Goal: Task Accomplishment & Management: Use online tool/utility

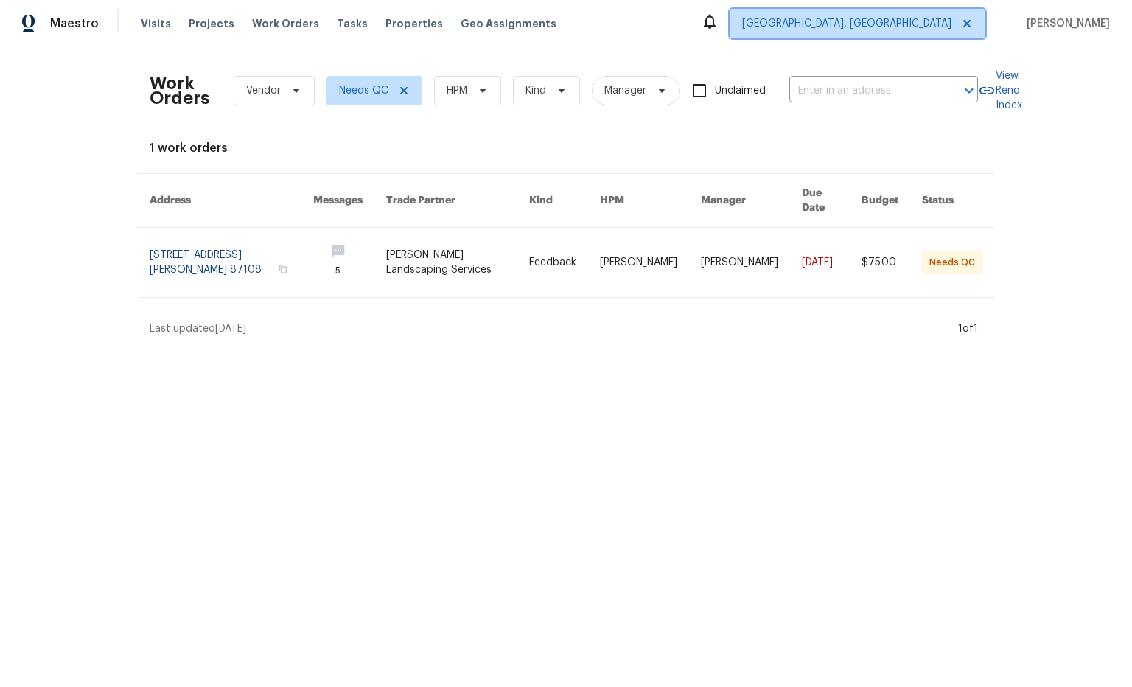
click at [919, 18] on span "Albuquerque, NM" at bounding box center [846, 23] width 209 height 15
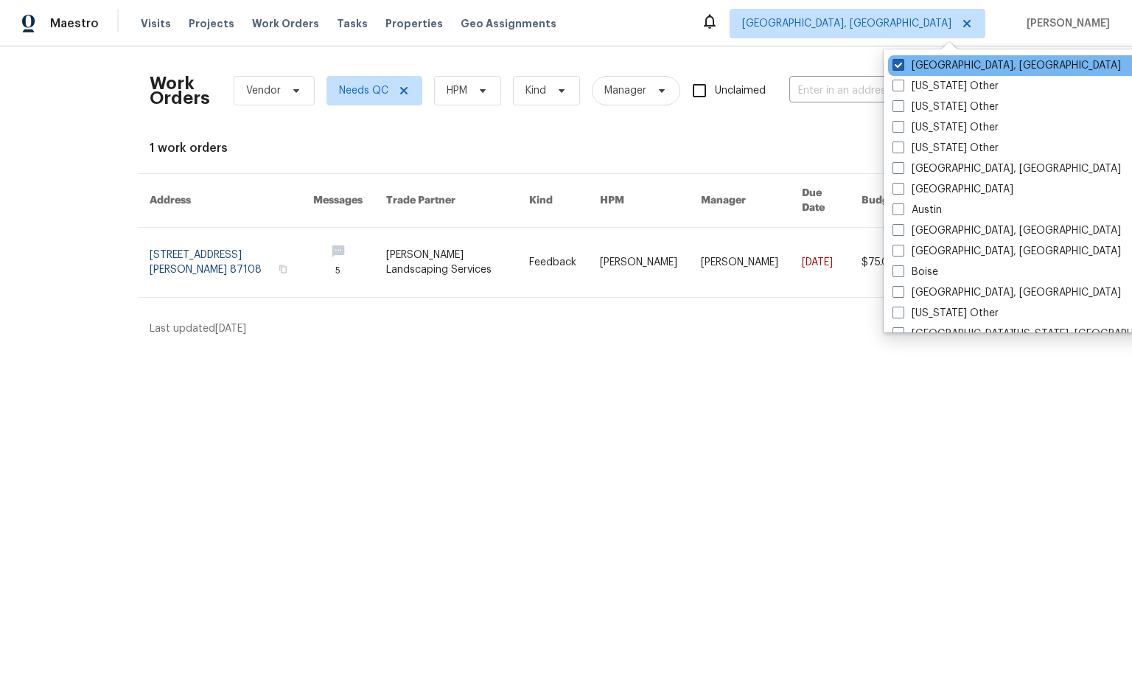
click at [895, 65] on span at bounding box center [899, 65] width 12 height 12
click at [895, 65] on input "Albuquerque, NM" at bounding box center [898, 63] width 10 height 10
checkbox input "false"
checkbox input "true"
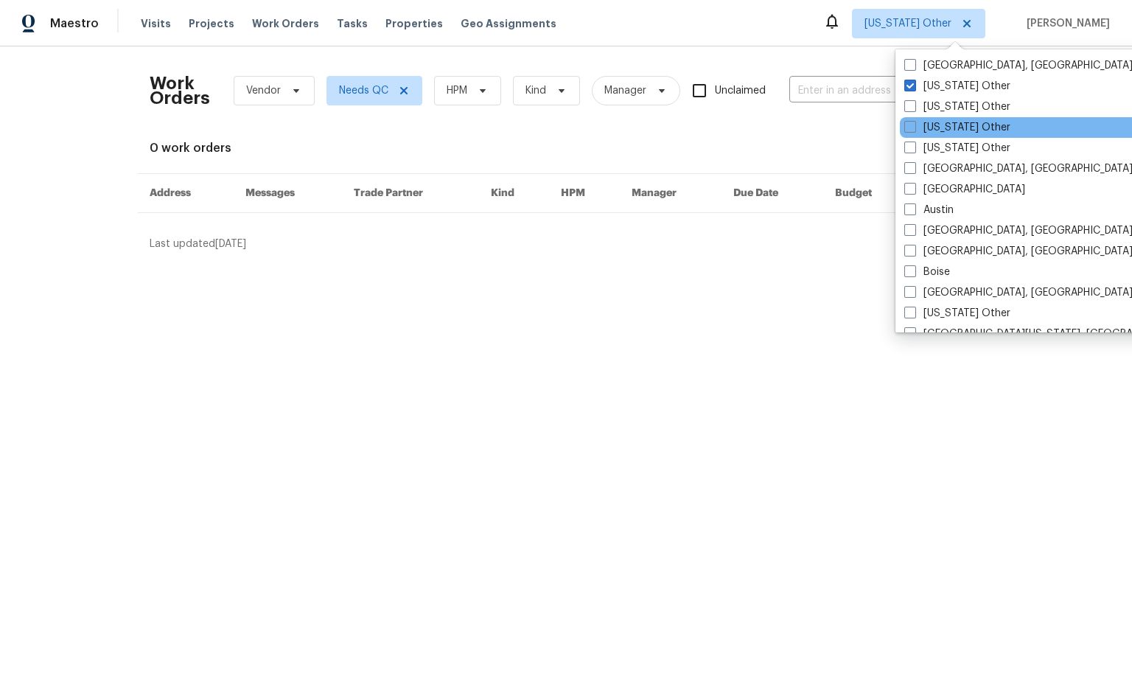
drag, startPoint x: 913, startPoint y: 191, endPoint x: 904, endPoint y: 135, distance: 56.8
click at [914, 189] on span at bounding box center [910, 189] width 12 height 12
click at [914, 189] on input "[GEOGRAPHIC_DATA]" at bounding box center [909, 187] width 10 height 10
checkbox input "true"
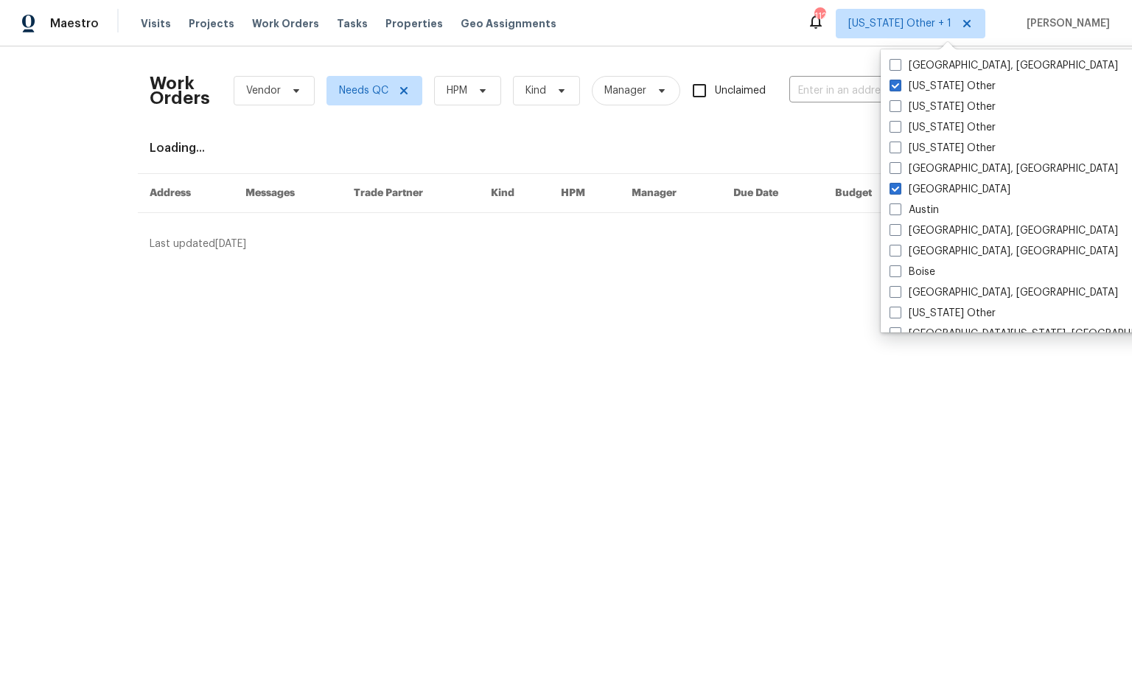
drag, startPoint x: 895, startPoint y: 86, endPoint x: 882, endPoint y: 83, distance: 13.6
click at [896, 86] on span at bounding box center [896, 86] width 12 height 12
click at [896, 86] on input "Alabama Other" at bounding box center [895, 84] width 10 height 10
checkbox input "false"
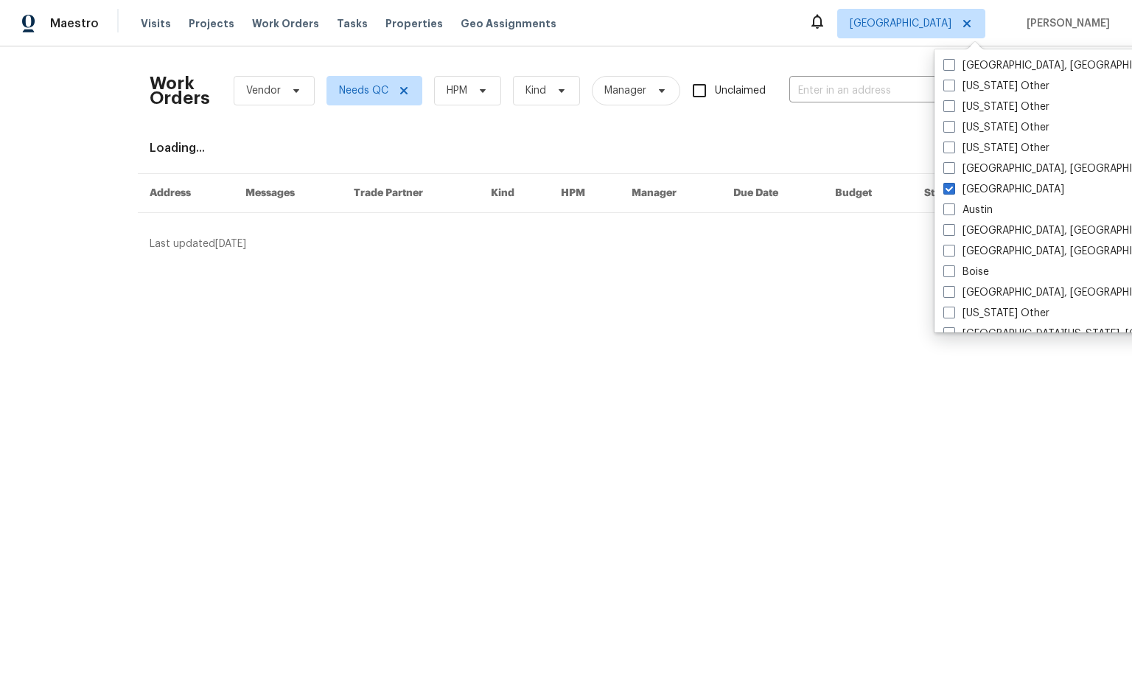
click at [750, 54] on div "Work Orders Vendor Needs QC HPM Kind Manager Unclaimed ​ View Reno Index Loadin…" at bounding box center [566, 154] width 1132 height 217
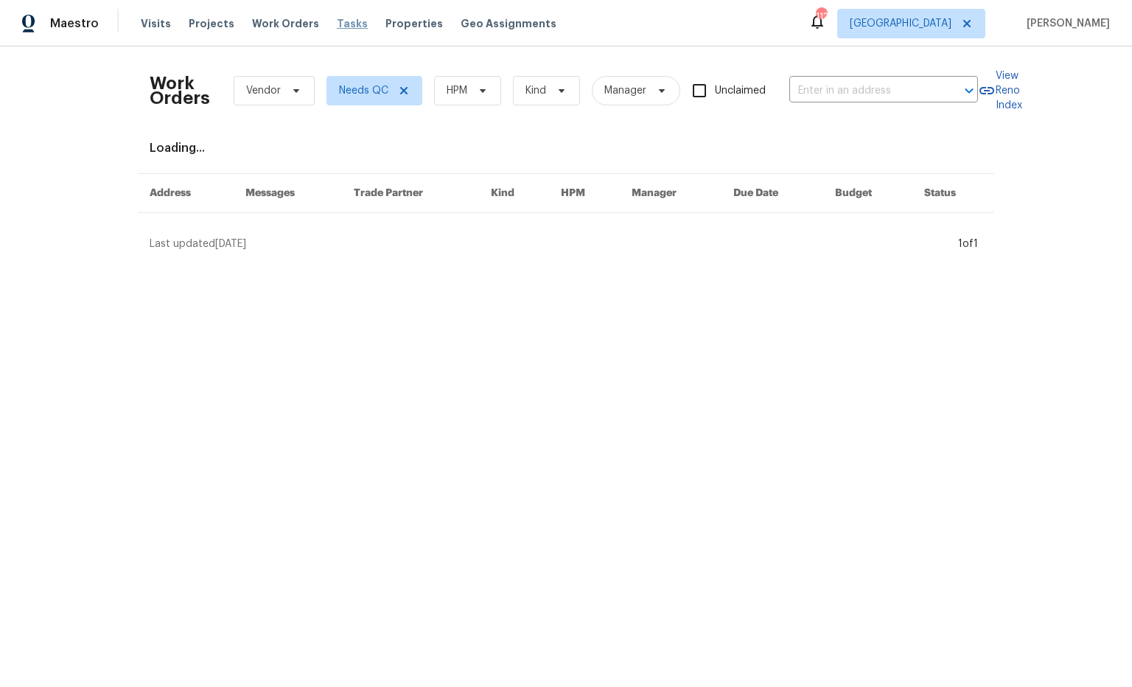
click at [337, 26] on span "Tasks" at bounding box center [352, 23] width 31 height 10
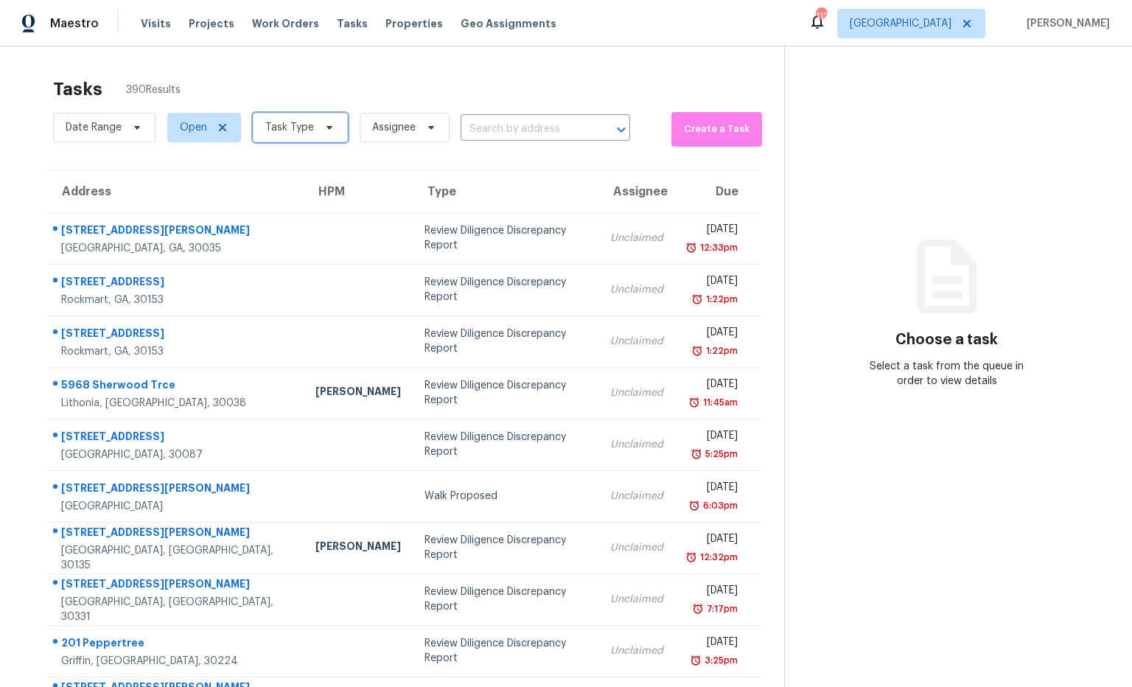
click at [324, 138] on span "Task Type" at bounding box center [300, 127] width 95 height 29
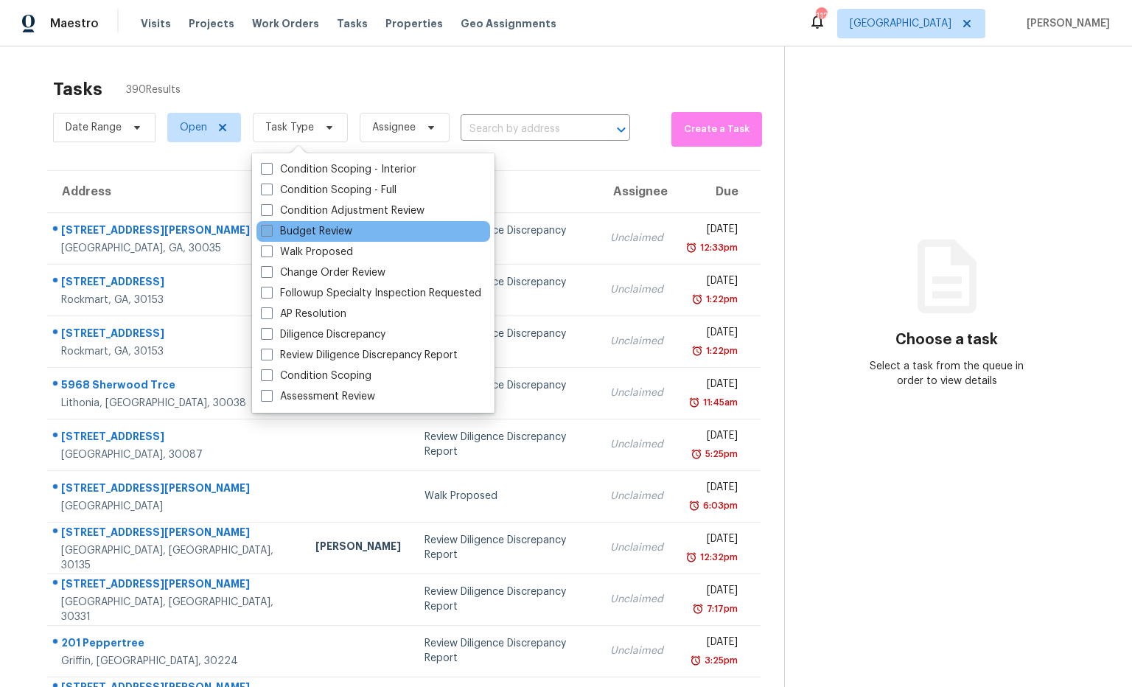
click at [328, 231] on label "Budget Review" at bounding box center [306, 231] width 91 height 15
click at [271, 231] on input "Budget Review" at bounding box center [266, 229] width 10 height 10
checkbox input "true"
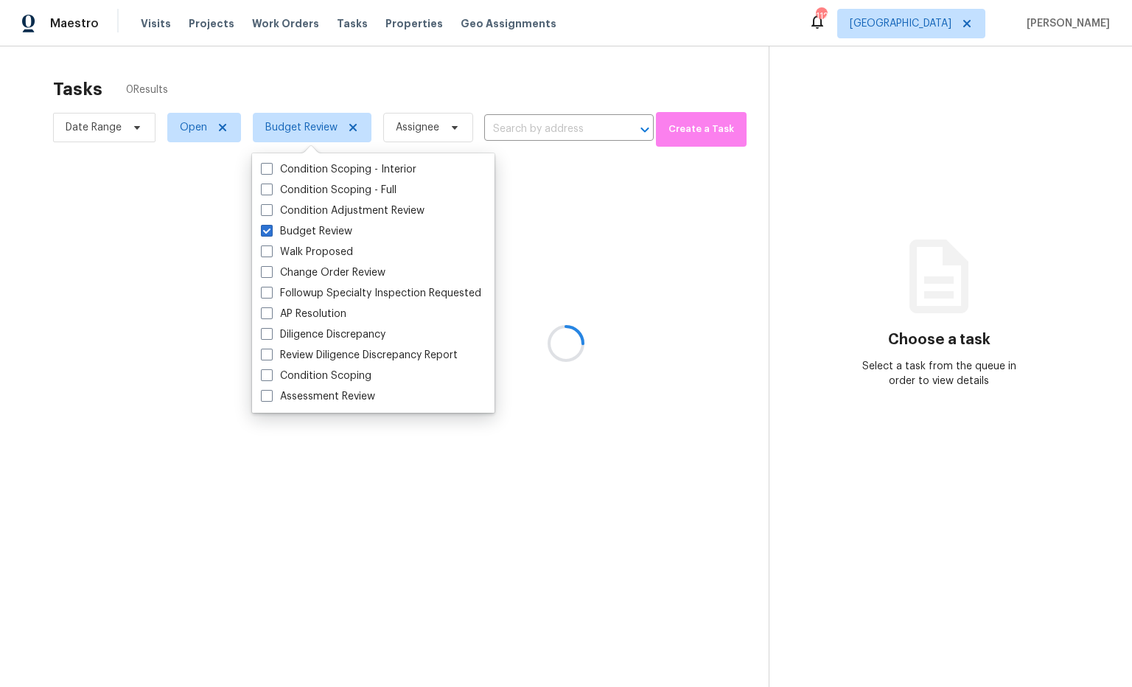
click at [1039, 210] on div at bounding box center [566, 343] width 1132 height 687
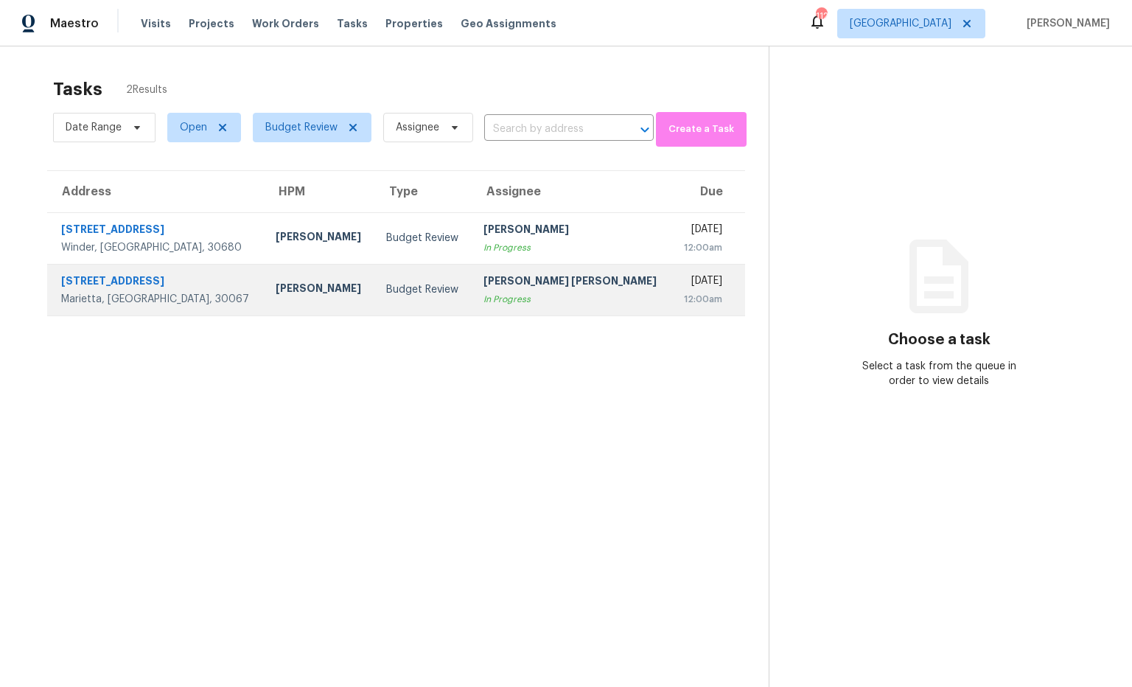
click at [304, 290] on div "Tyler Payne" at bounding box center [319, 290] width 87 height 18
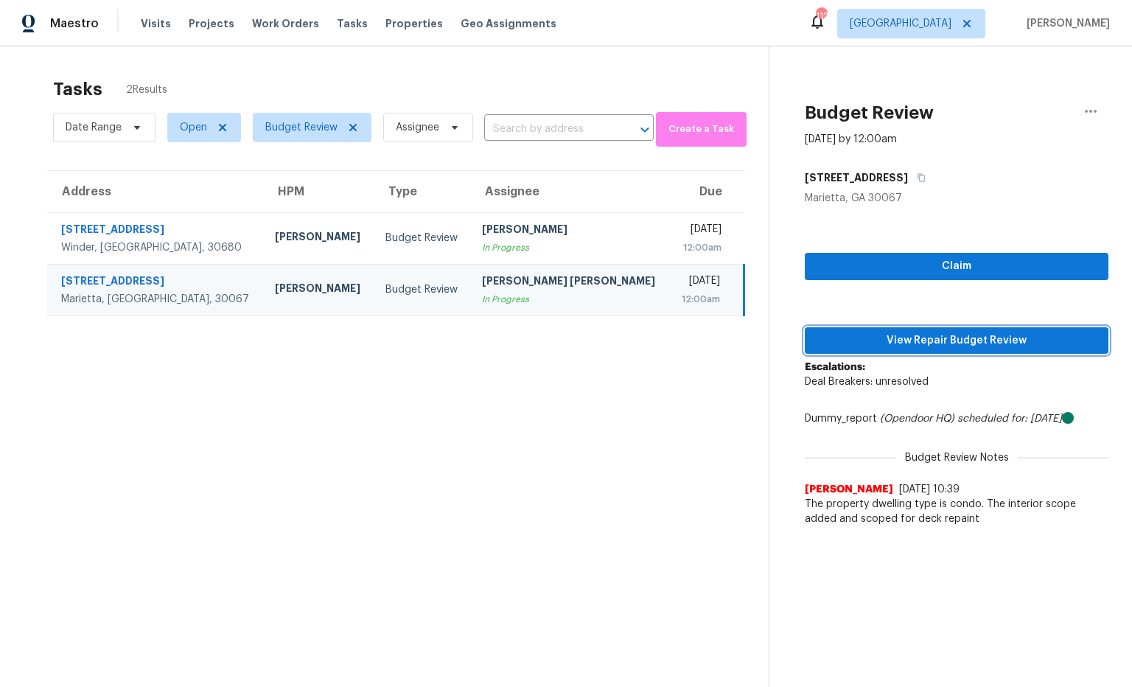
click at [899, 347] on span "View Repair Budget Review" at bounding box center [957, 341] width 280 height 18
click at [537, 414] on section "Tasks 2 Results Date Range Open Budget Review Assignee ​ Create a Task Address …" at bounding box center [396, 401] width 745 height 663
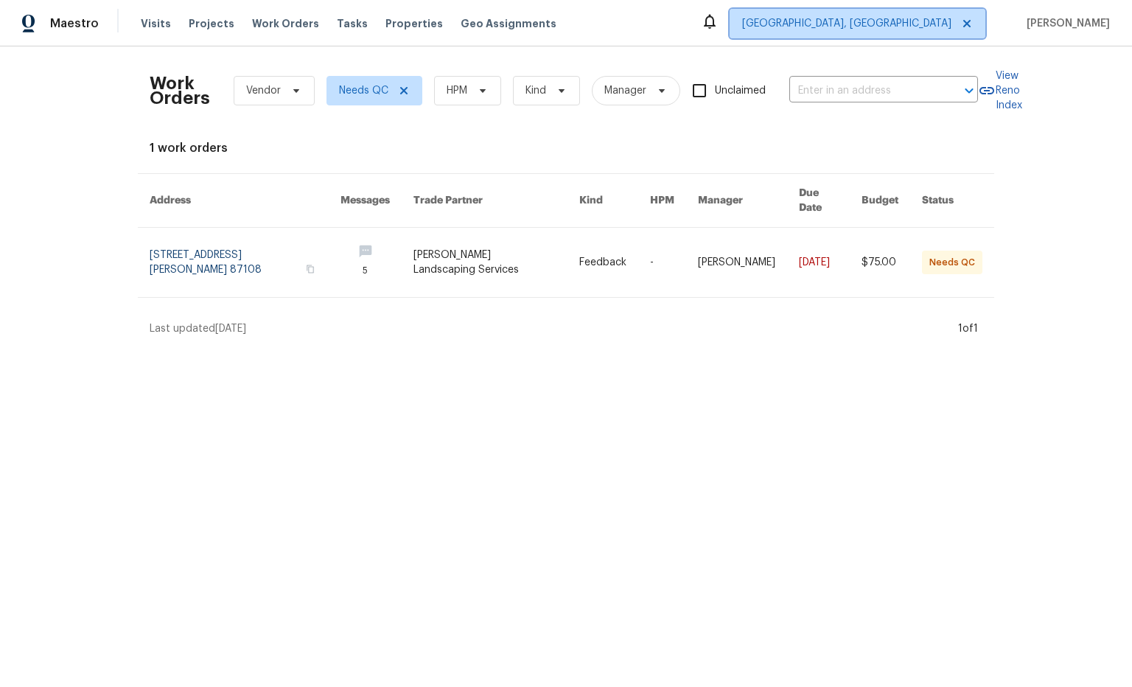
click at [930, 22] on span "Albuquerque, NM" at bounding box center [846, 23] width 209 height 15
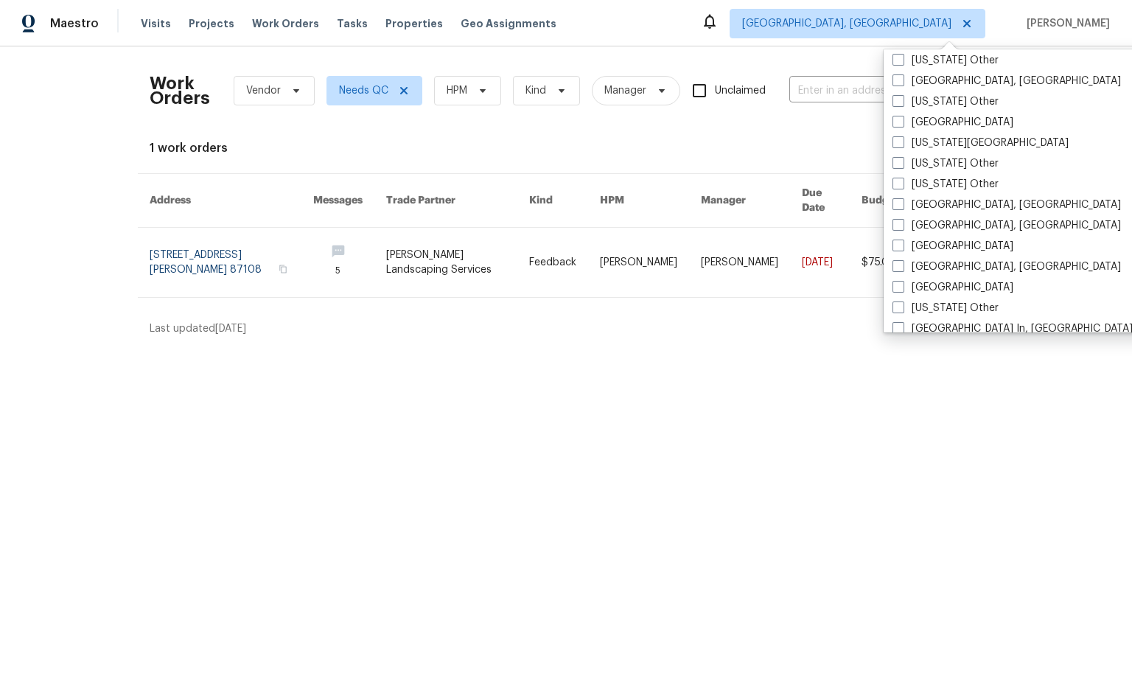
scroll to position [811, 0]
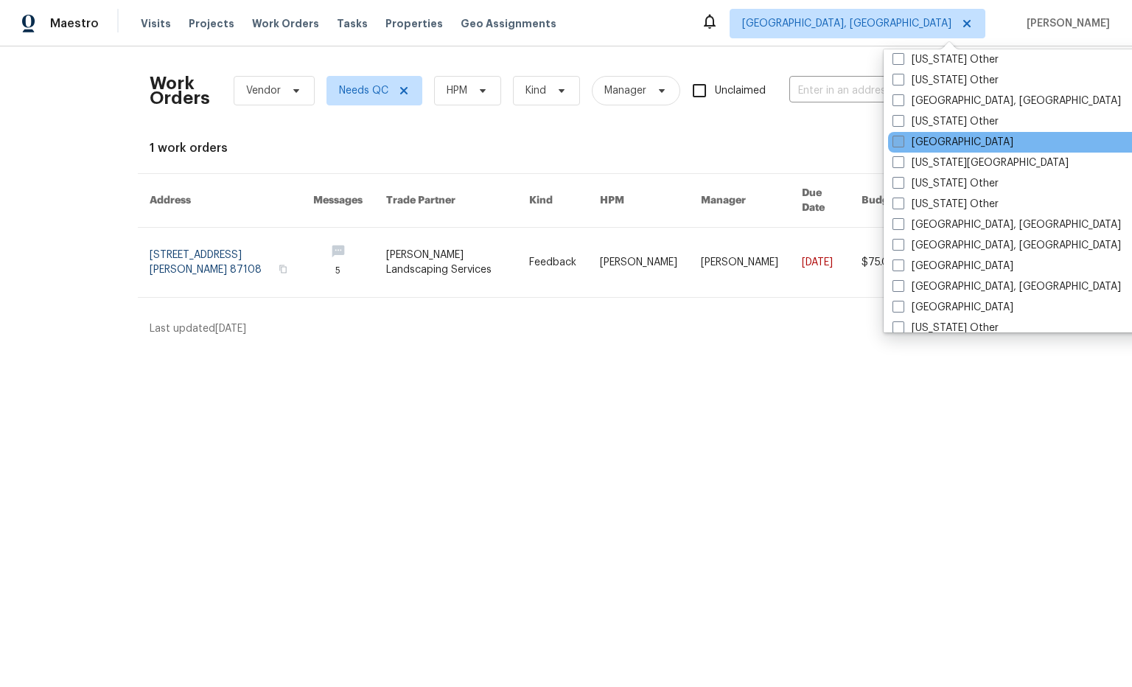
click at [899, 140] on span at bounding box center [899, 142] width 12 height 12
click at [899, 140] on input "Jacksonville" at bounding box center [898, 140] width 10 height 10
checkbox input "true"
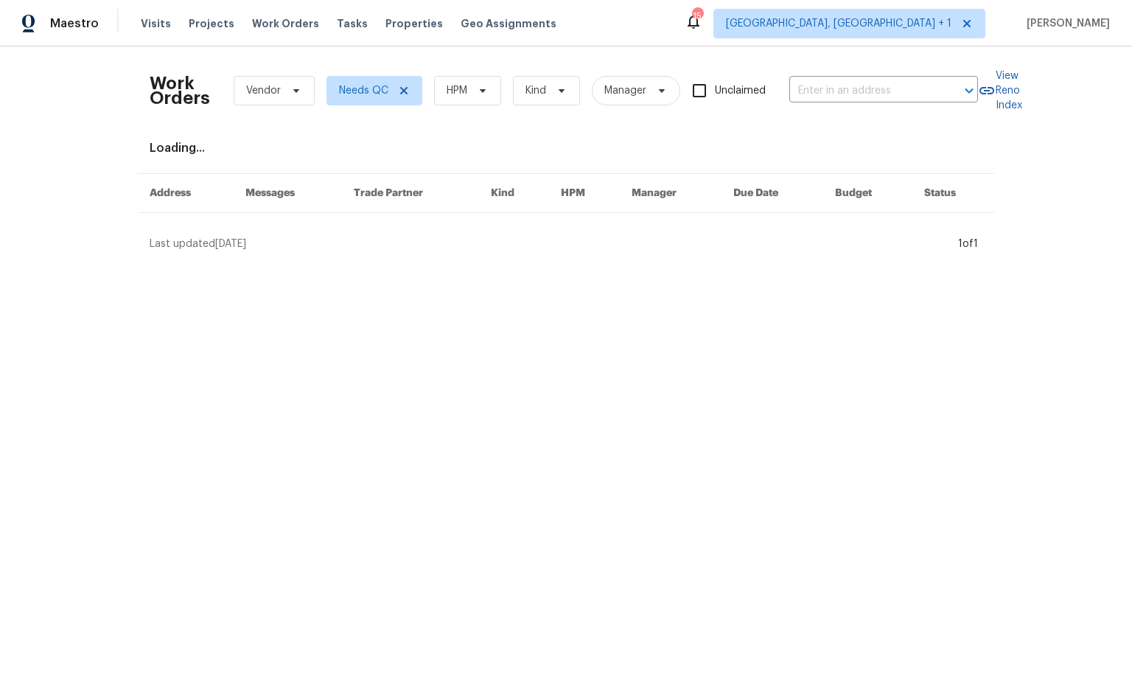
drag, startPoint x: 801, startPoint y: 54, endPoint x: 843, endPoint y: 48, distance: 42.4
click at [801, 54] on div "Work Orders Vendor Needs QC HPM Kind Manager Unclaimed ​ View Reno Index Loadin…" at bounding box center [566, 154] width 1132 height 217
click at [932, 27] on span "Albuquerque, NM + 1" at bounding box center [839, 23] width 226 height 15
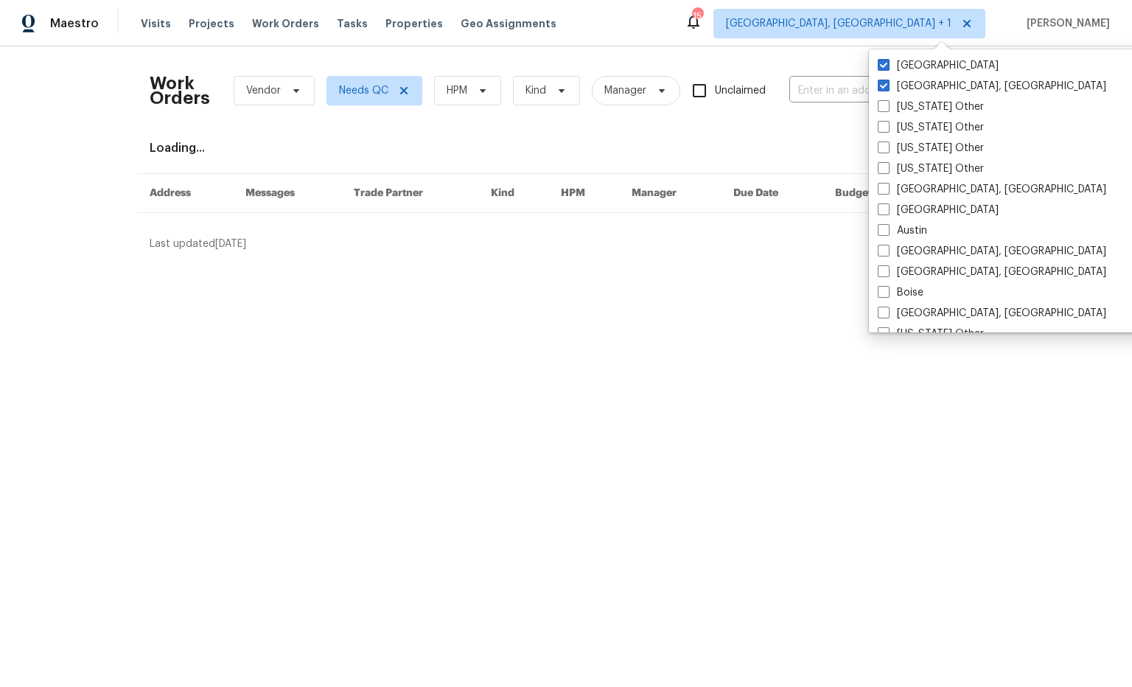
click at [932, 85] on label "Albuquerque, NM" at bounding box center [992, 86] width 229 height 15
click at [888, 85] on input "Albuquerque, NM" at bounding box center [883, 84] width 10 height 10
checkbox input "false"
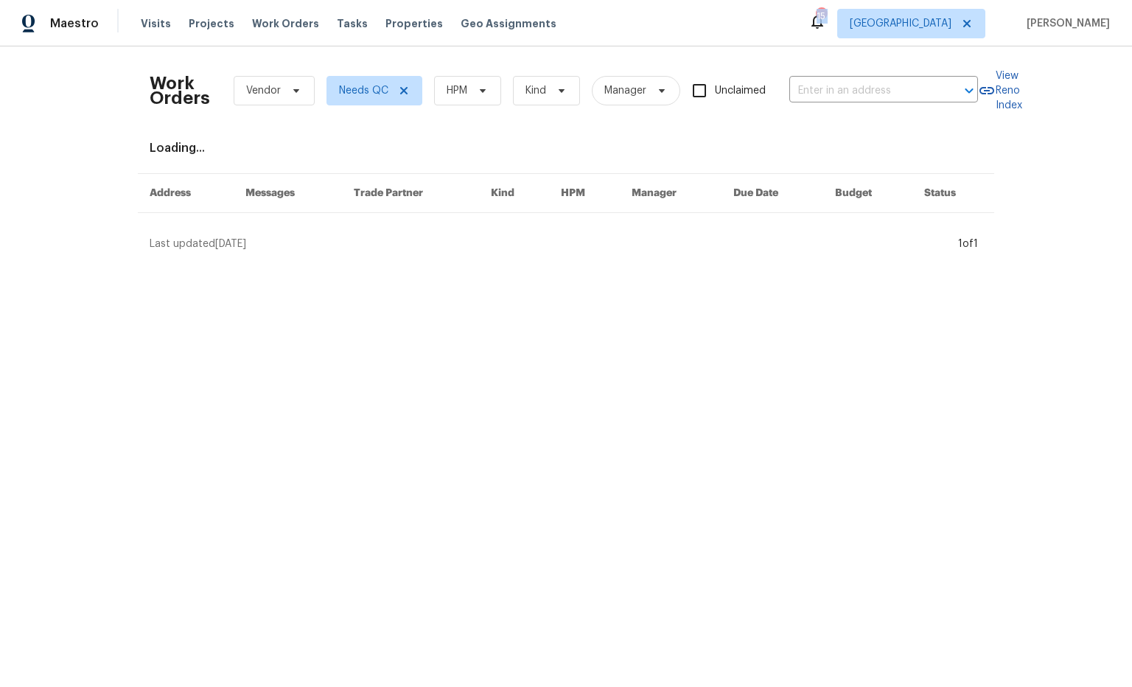
click at [730, 41] on div "Maestro Visits Projects Work Orders Tasks Properties Geo Assignments 15 Jackson…" at bounding box center [566, 23] width 1132 height 46
click at [340, 27] on span "Tasks" at bounding box center [352, 23] width 31 height 10
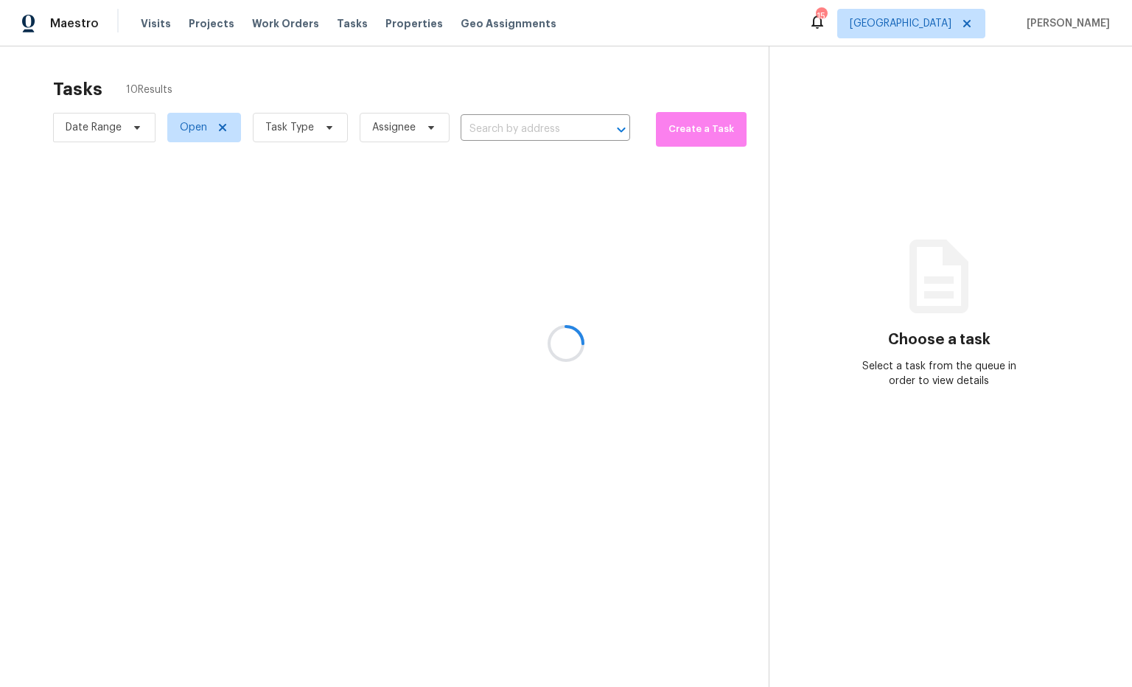
click at [329, 132] on div at bounding box center [566, 343] width 1132 height 687
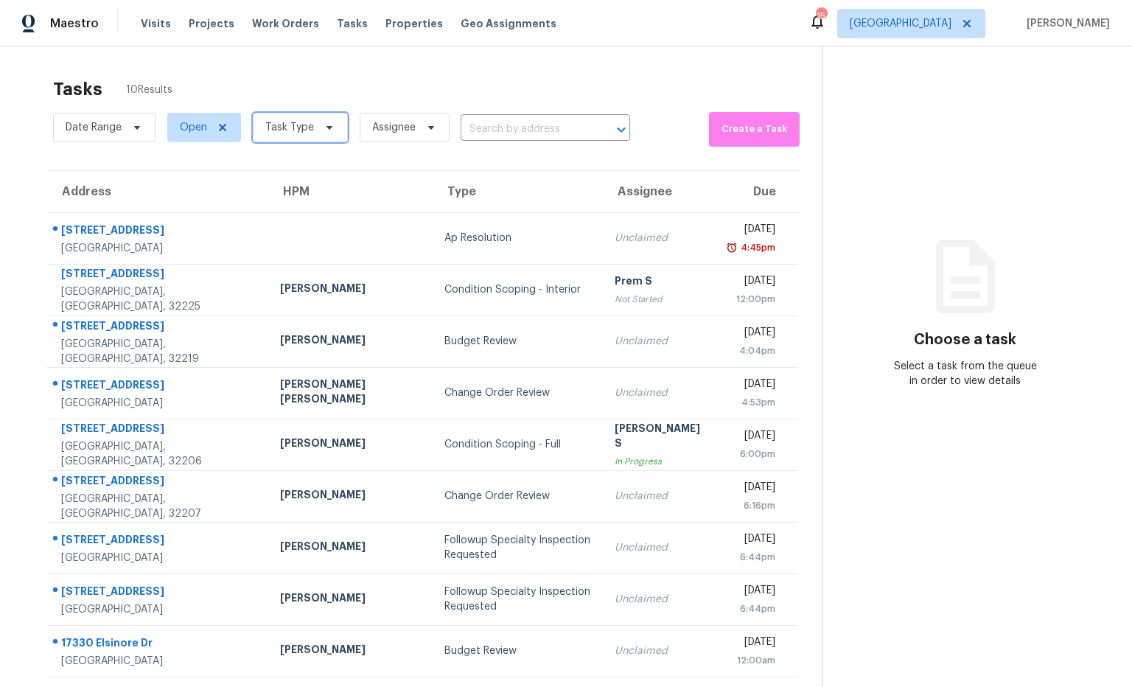
click at [327, 128] on icon at bounding box center [330, 128] width 6 height 4
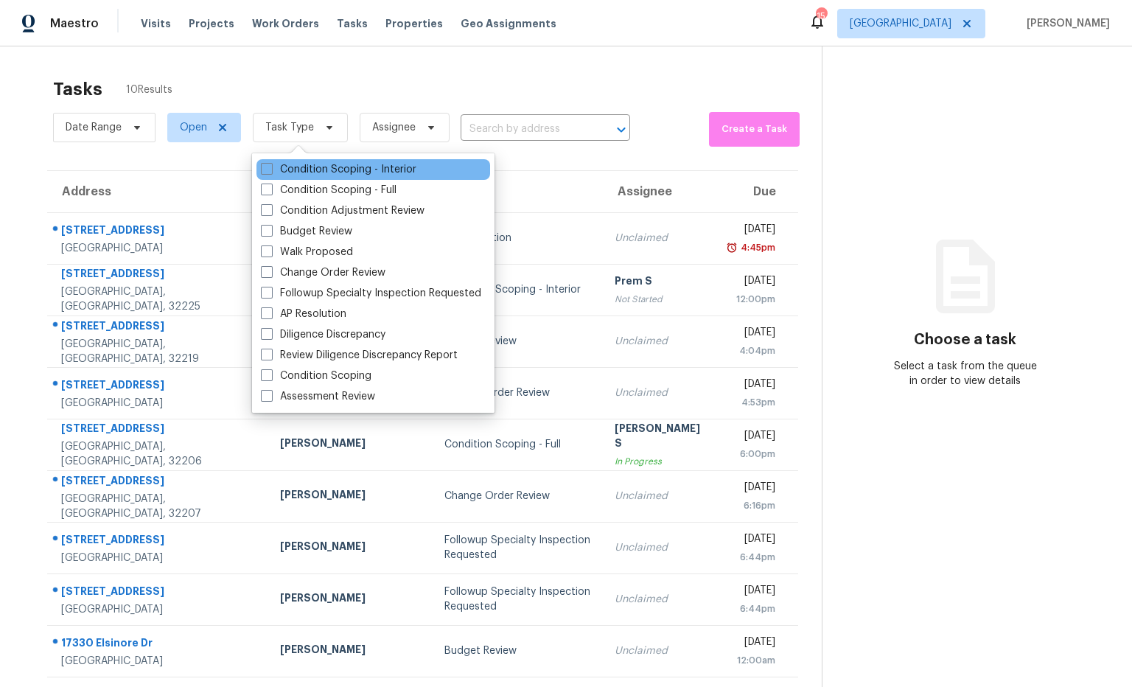
drag, startPoint x: 334, startPoint y: 236, endPoint x: 460, endPoint y: 163, distance: 145.7
click at [333, 236] on label "Budget Review" at bounding box center [306, 231] width 91 height 15
click at [271, 234] on input "Budget Review" at bounding box center [266, 229] width 10 height 10
checkbox input "true"
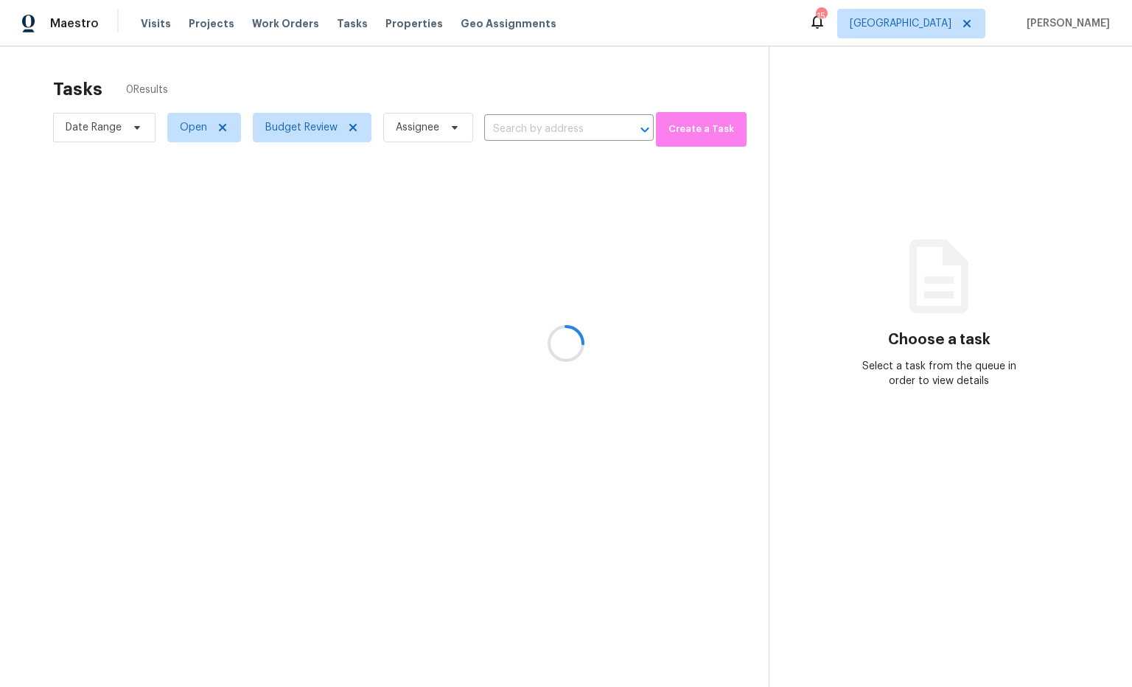
click at [573, 91] on div at bounding box center [566, 343] width 1132 height 687
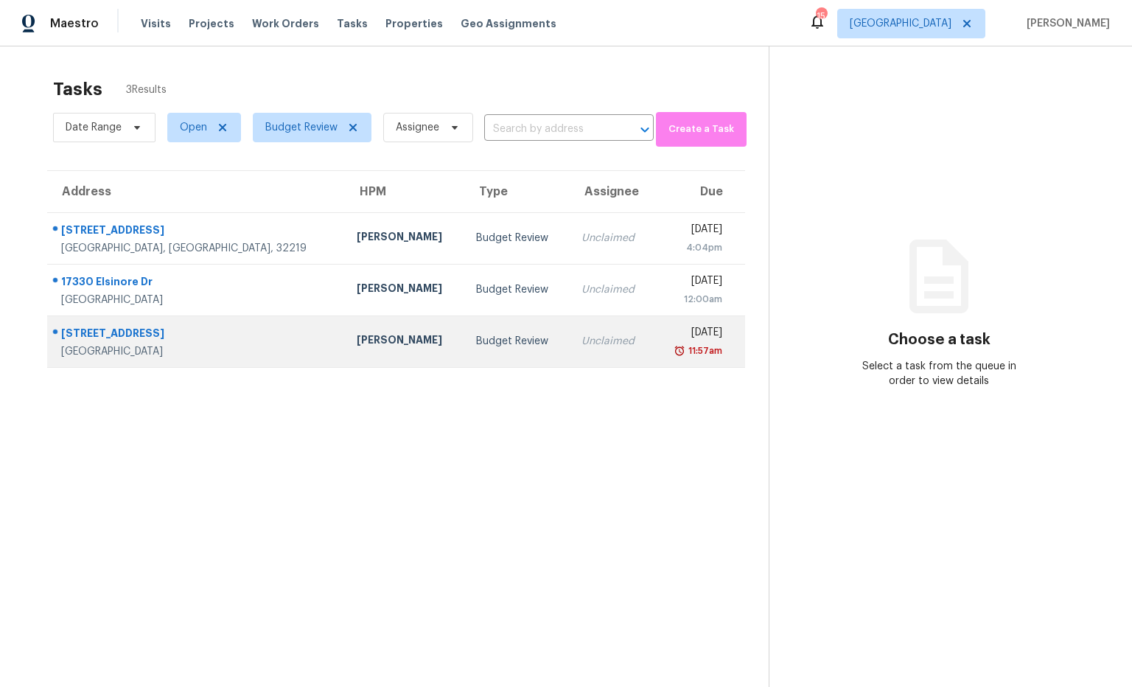
click at [357, 343] on div "William Sparks" at bounding box center [405, 341] width 96 height 18
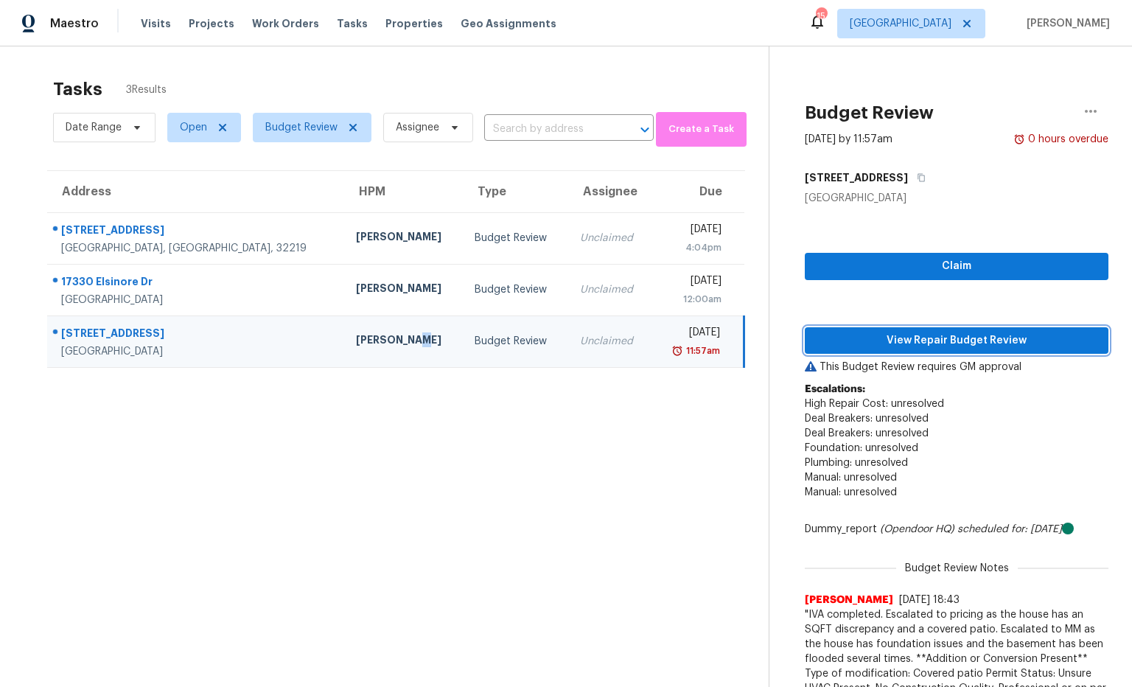
click at [947, 345] on span "View Repair Budget Review" at bounding box center [957, 341] width 280 height 18
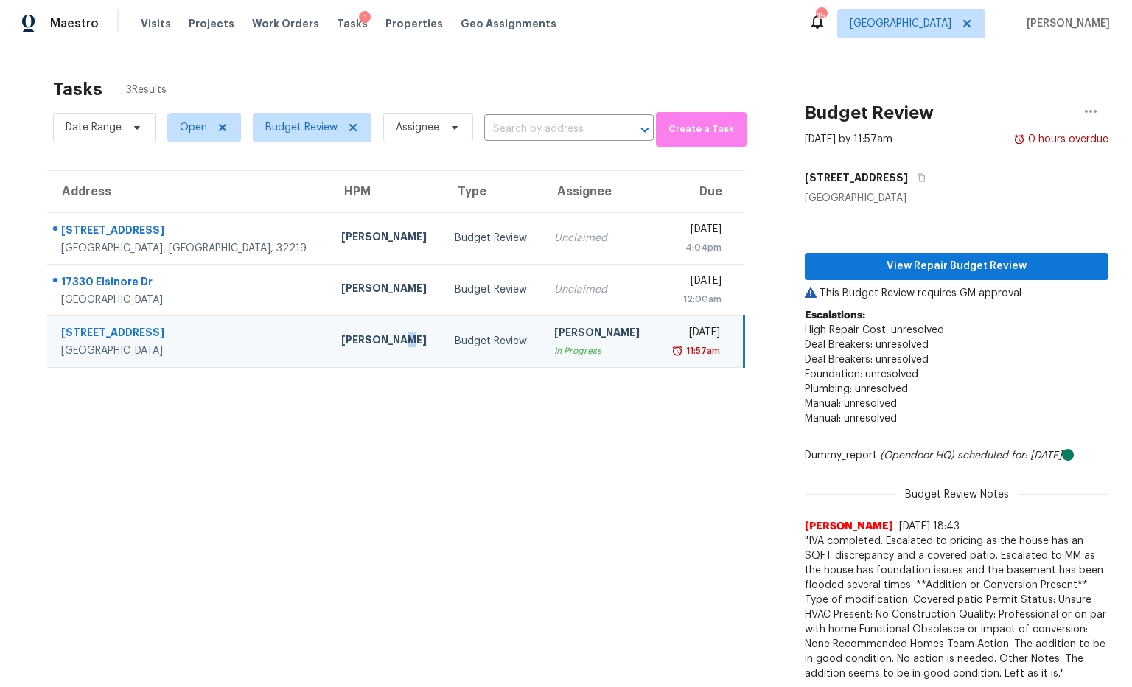
scroll to position [1, 0]
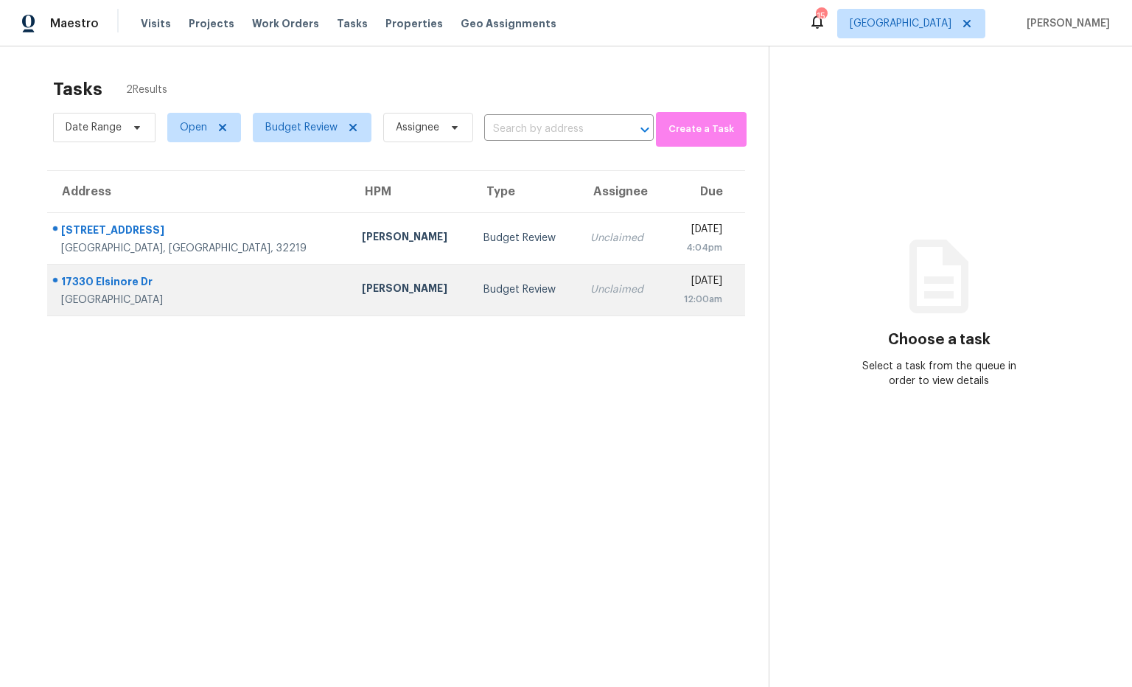
click at [130, 286] on div "17330 Elsinore Dr" at bounding box center [199, 283] width 277 height 18
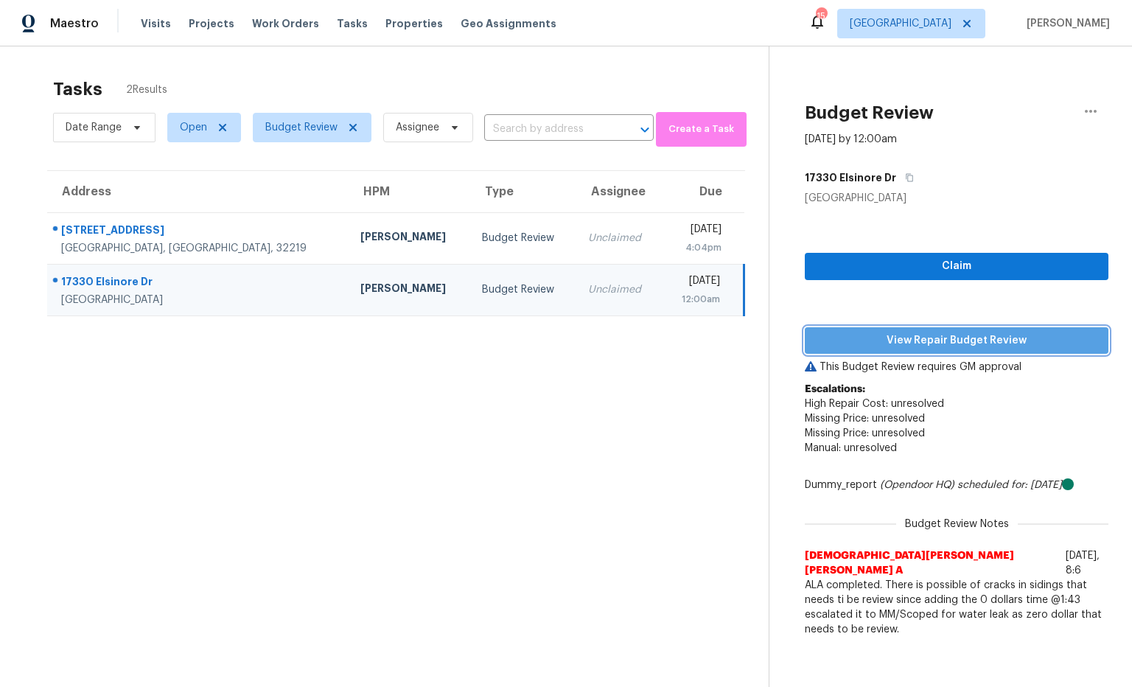
click at [916, 344] on span "View Repair Budget Review" at bounding box center [957, 341] width 280 height 18
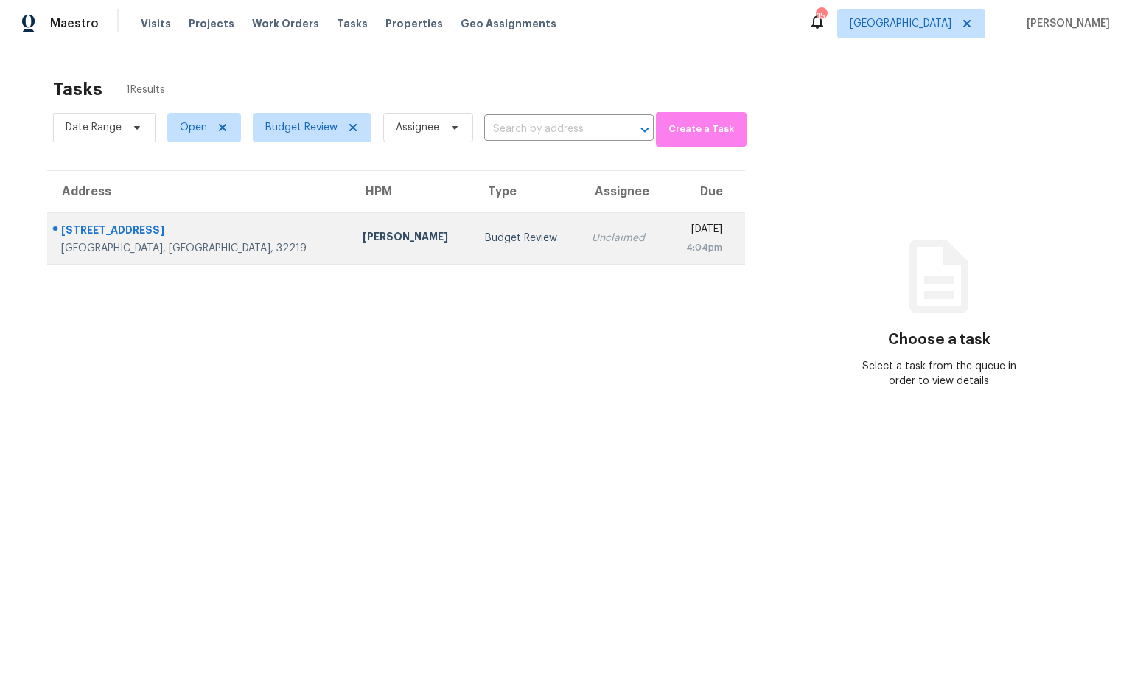
click at [363, 243] on div "[PERSON_NAME]" at bounding box center [412, 238] width 99 height 18
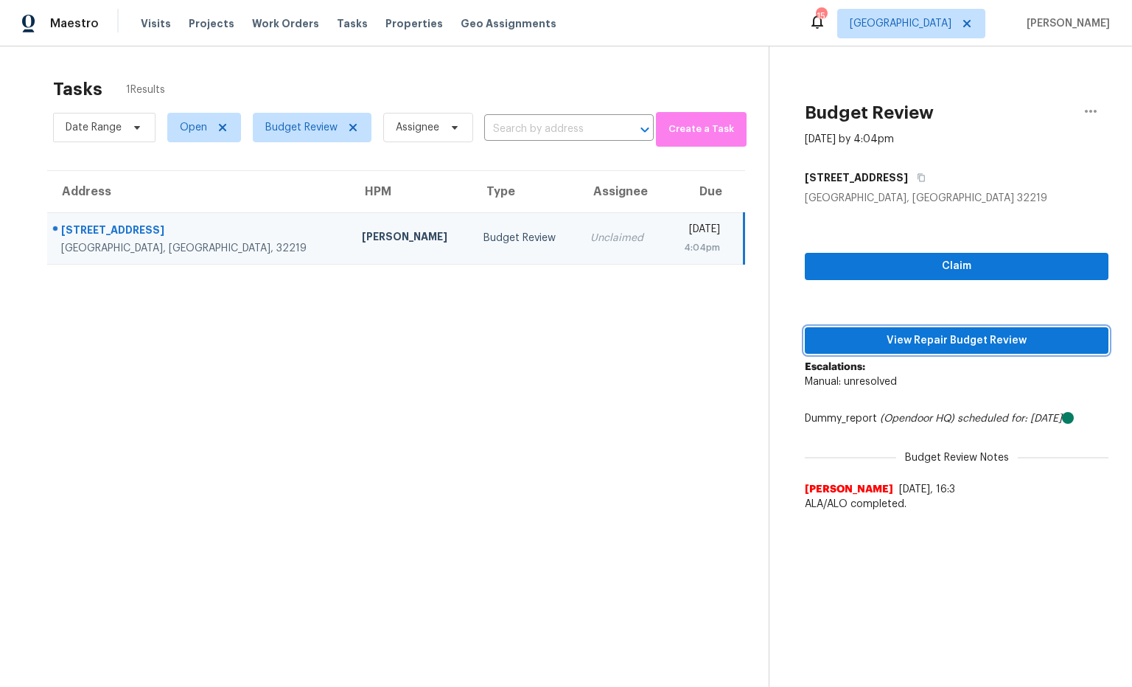
click at [992, 346] on span "View Repair Budget Review" at bounding box center [957, 341] width 280 height 18
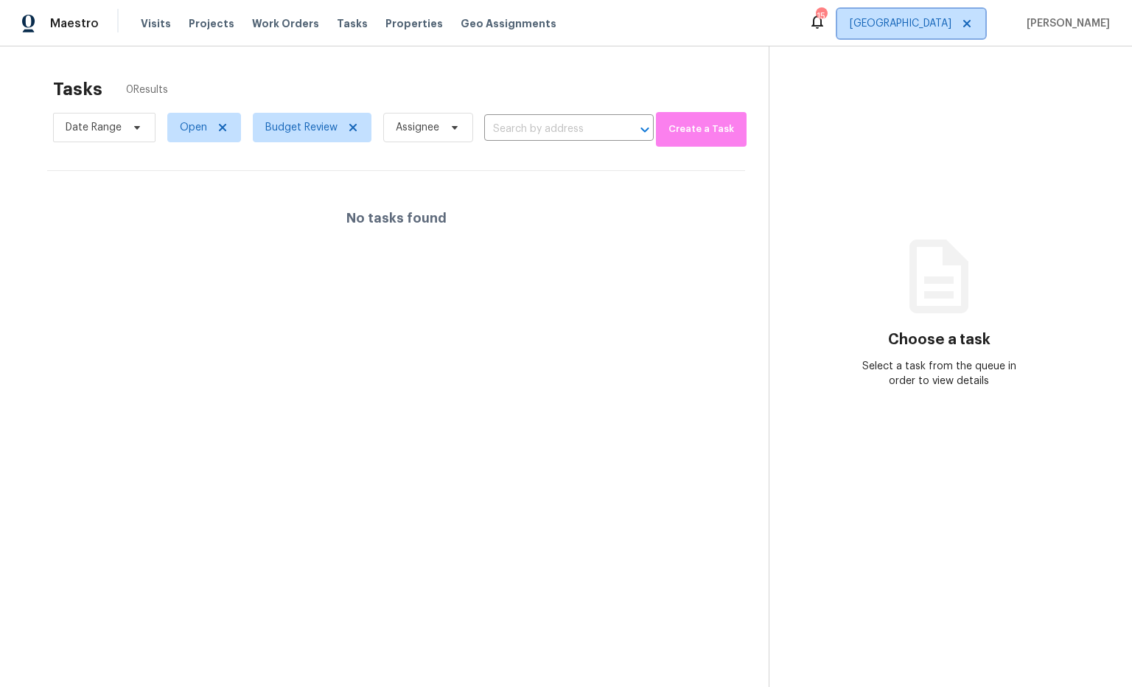
click at [952, 29] on span "Jacksonville" at bounding box center [901, 23] width 102 height 15
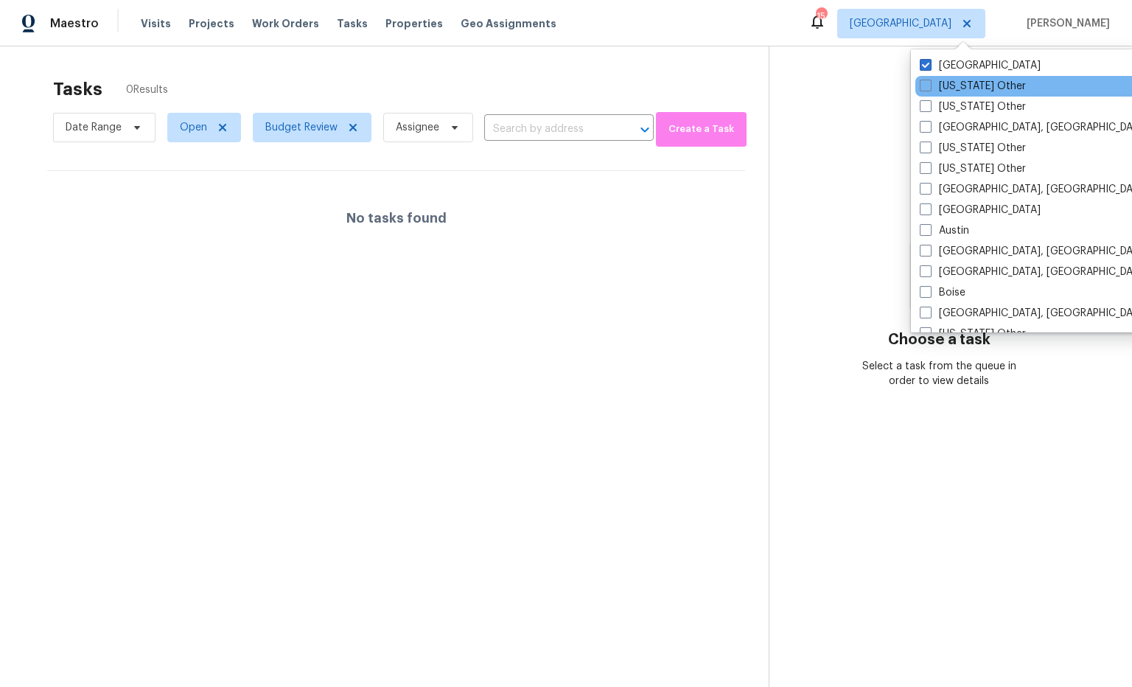
drag, startPoint x: 927, startPoint y: 88, endPoint x: 930, endPoint y: 75, distance: 13.5
click at [927, 88] on span at bounding box center [926, 86] width 12 height 12
click at [927, 88] on input "Alabama Other" at bounding box center [925, 84] width 10 height 10
checkbox input "true"
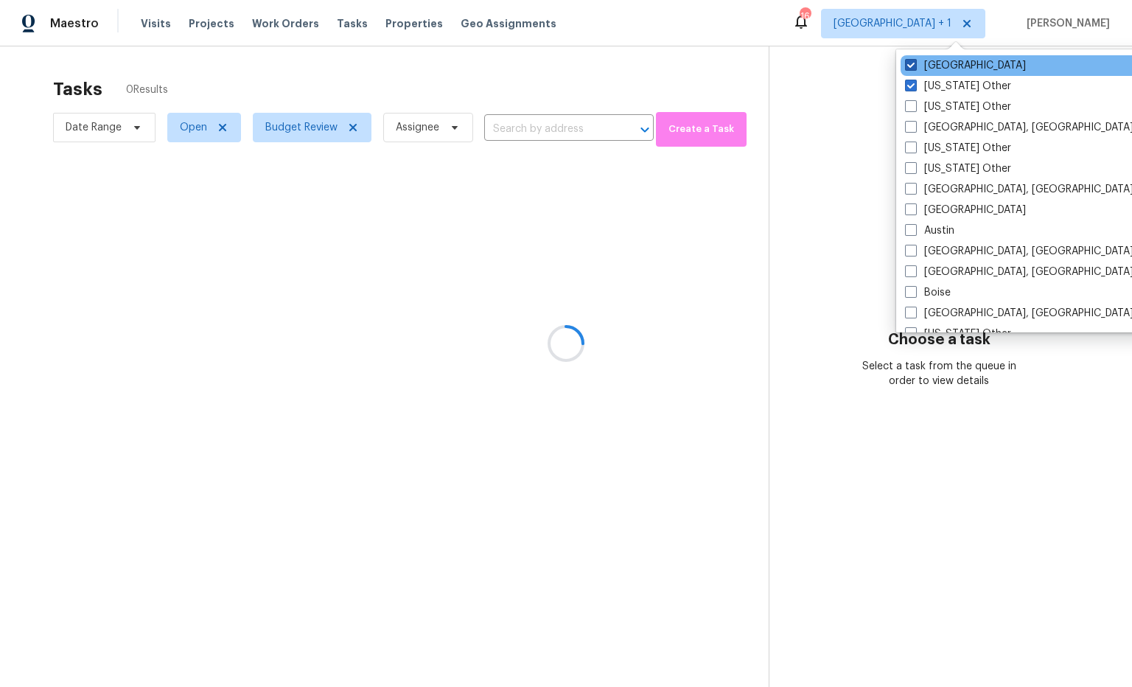
click at [912, 66] on span at bounding box center [911, 65] width 12 height 12
click at [912, 66] on input "Jacksonville" at bounding box center [910, 63] width 10 height 10
checkbox input "false"
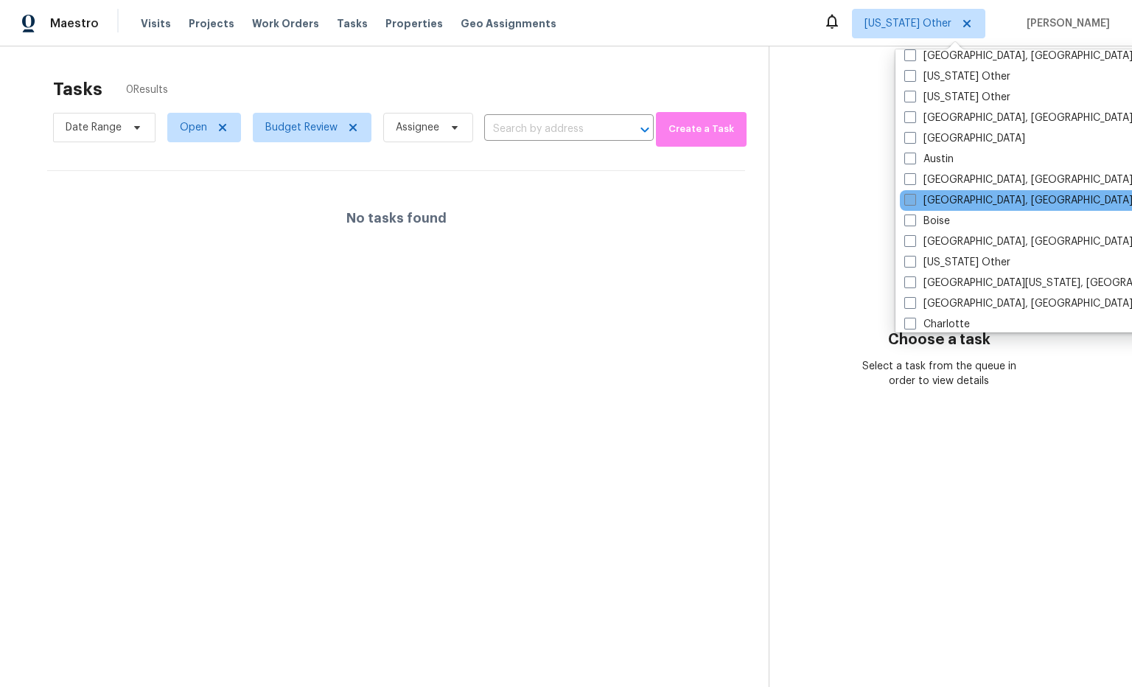
scroll to position [72, 0]
click at [911, 200] on span at bounding box center [910, 199] width 12 height 12
click at [911, 200] on input "Birmingham, AL" at bounding box center [909, 197] width 10 height 10
checkbox input "true"
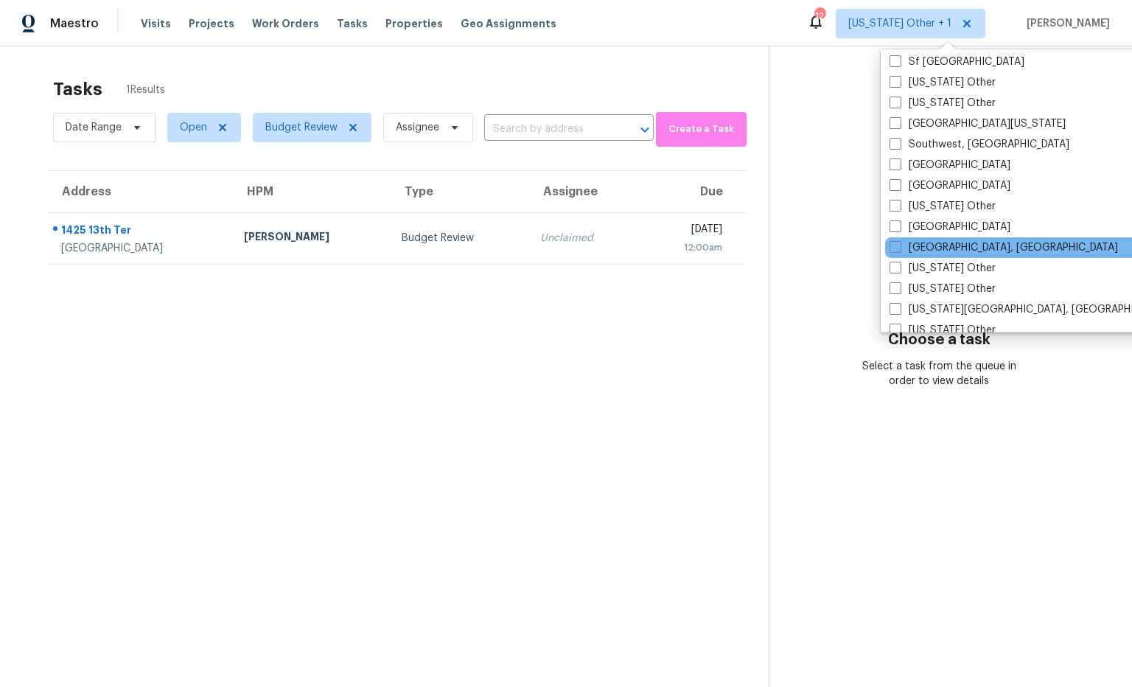
scroll to position [2050, 0]
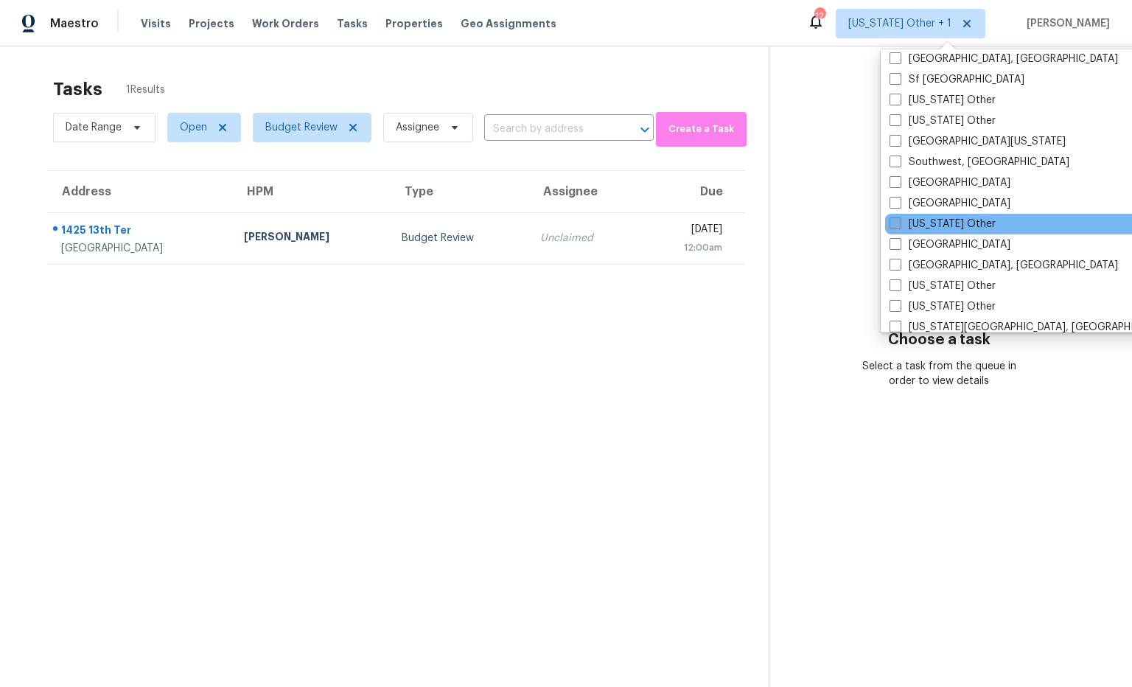
click at [892, 223] on span at bounding box center [896, 223] width 12 height 12
click at [892, 223] on input "Tennessee Other" at bounding box center [895, 222] width 10 height 10
checkbox input "true"
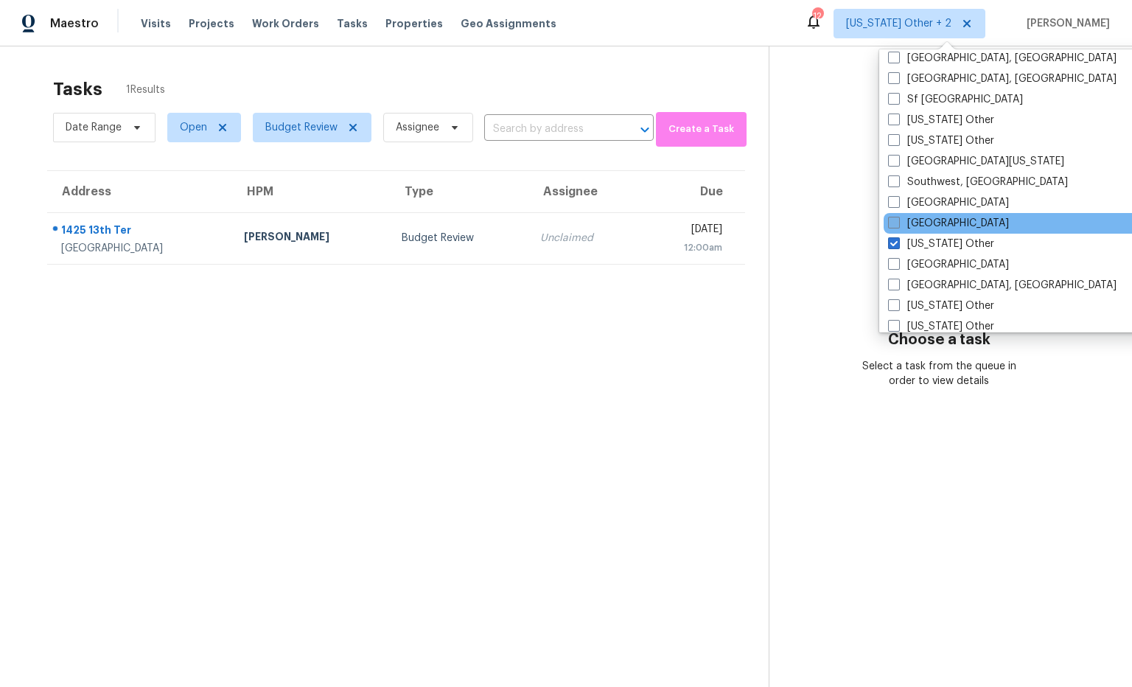
click at [896, 222] on span at bounding box center [894, 223] width 12 height 12
click at [896, 222] on input "[GEOGRAPHIC_DATA]" at bounding box center [893, 221] width 10 height 10
checkbox input "true"
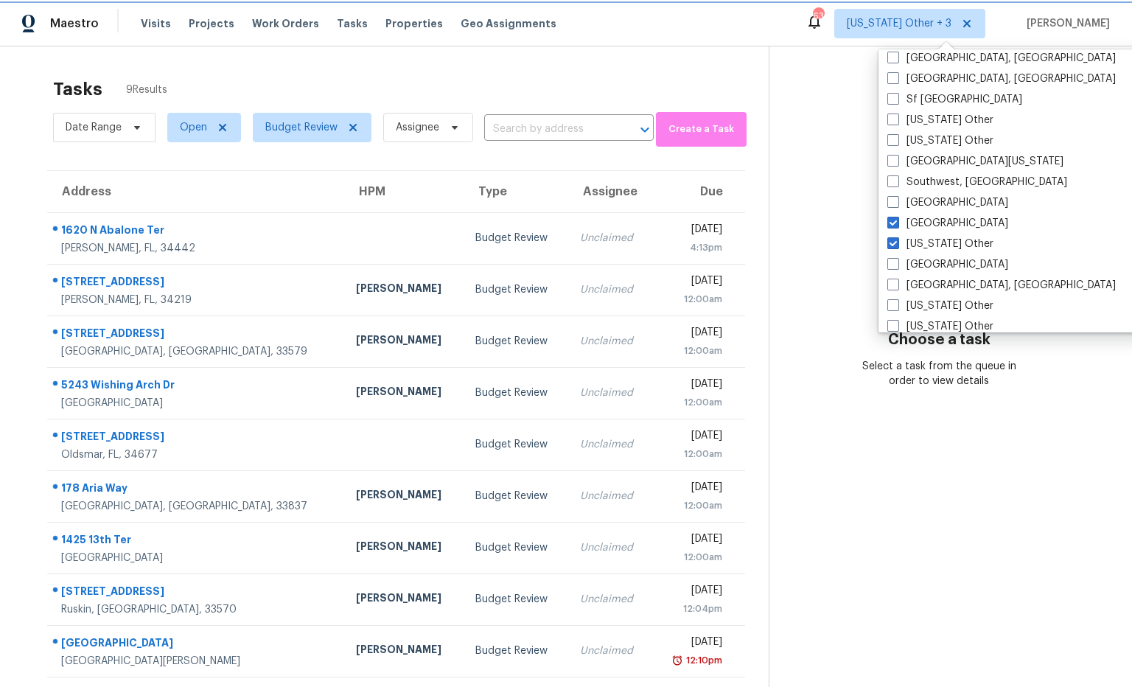
click at [986, 24] on span "Alabama Other + 3" at bounding box center [909, 23] width 151 height 29
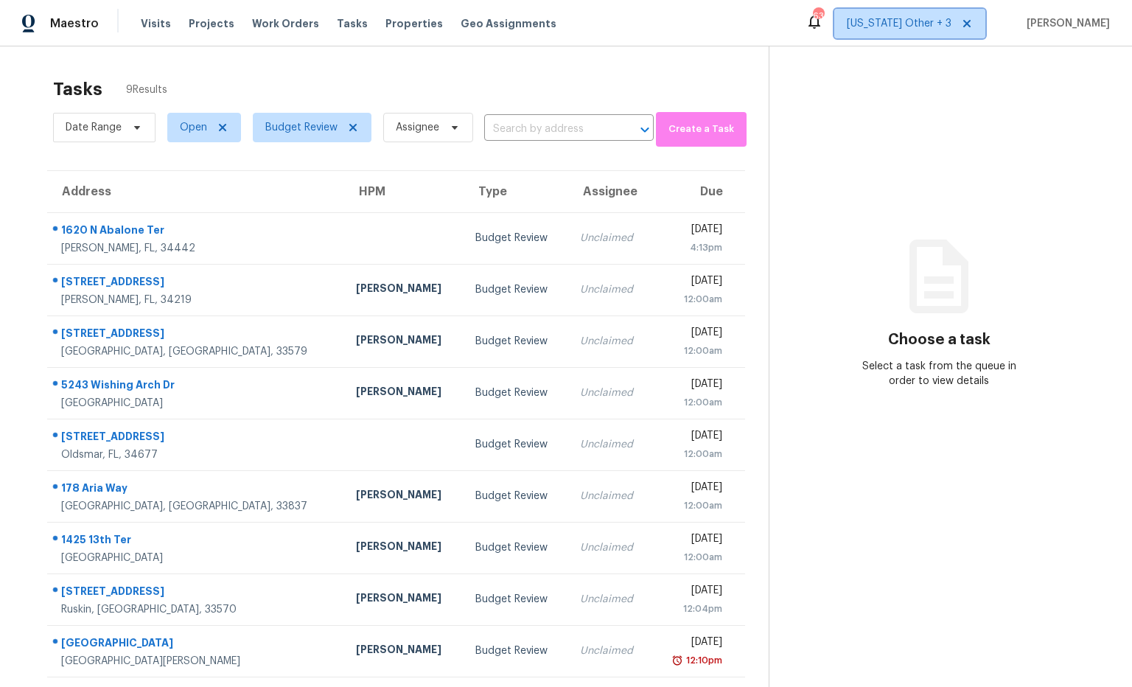
click at [973, 26] on icon at bounding box center [967, 24] width 12 height 12
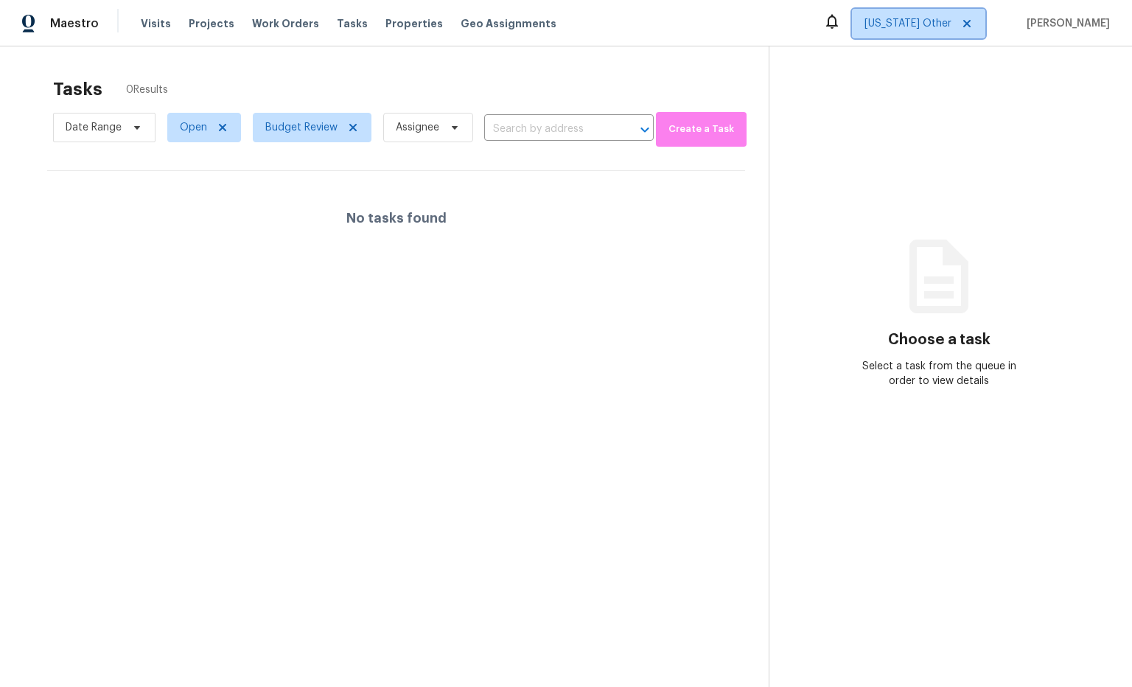
click at [950, 25] on span "[US_STATE] Other" at bounding box center [908, 23] width 87 height 15
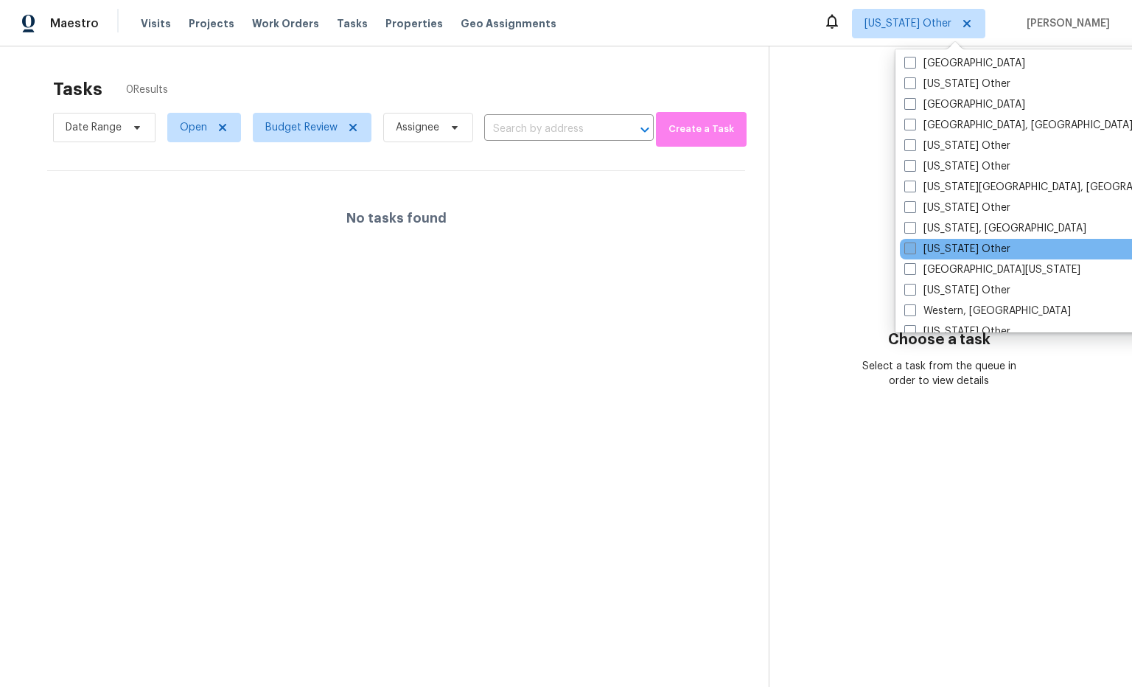
scroll to position [2179, 0]
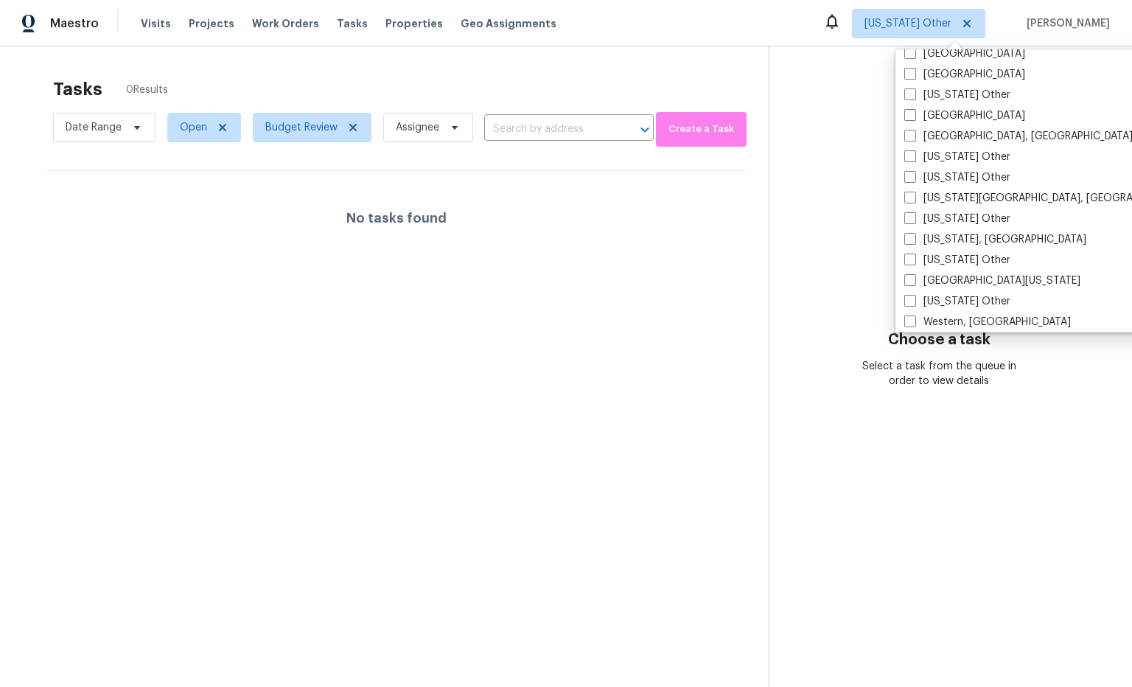
drag, startPoint x: 908, startPoint y: 72, endPoint x: 883, endPoint y: 73, distance: 25.1
click at [908, 72] on span at bounding box center [910, 74] width 12 height 12
click at [908, 72] on input "Tampa" at bounding box center [909, 72] width 10 height 10
checkbox input "true"
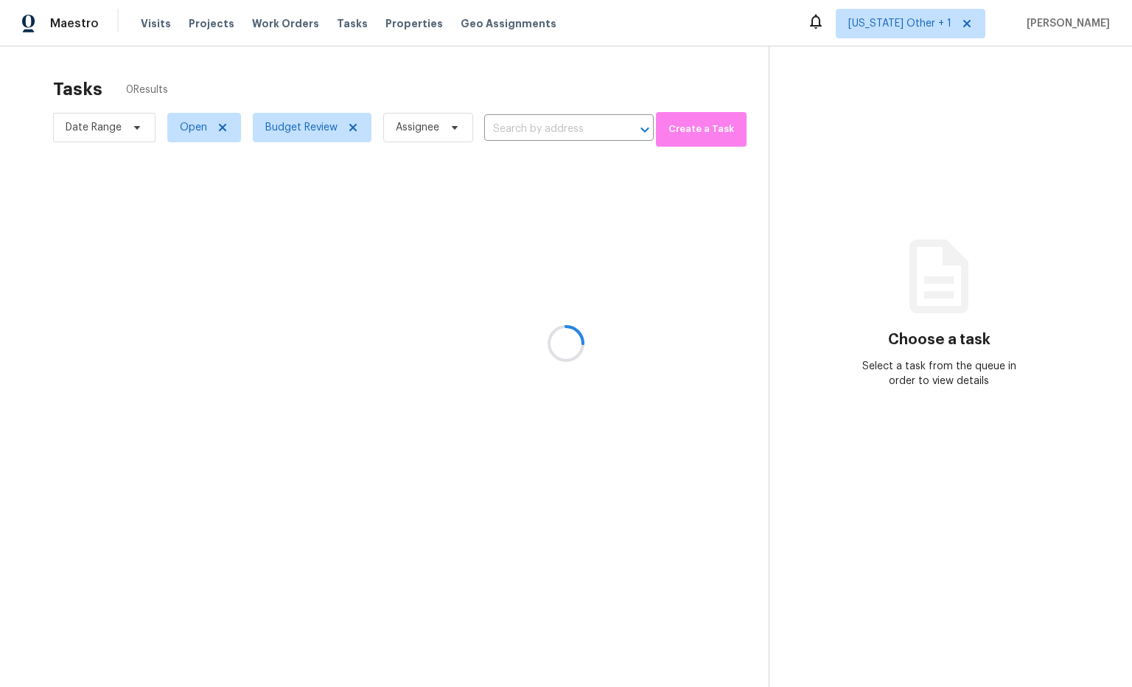
click at [879, 72] on div at bounding box center [566, 343] width 1132 height 687
click at [925, 24] on div at bounding box center [566, 343] width 1132 height 687
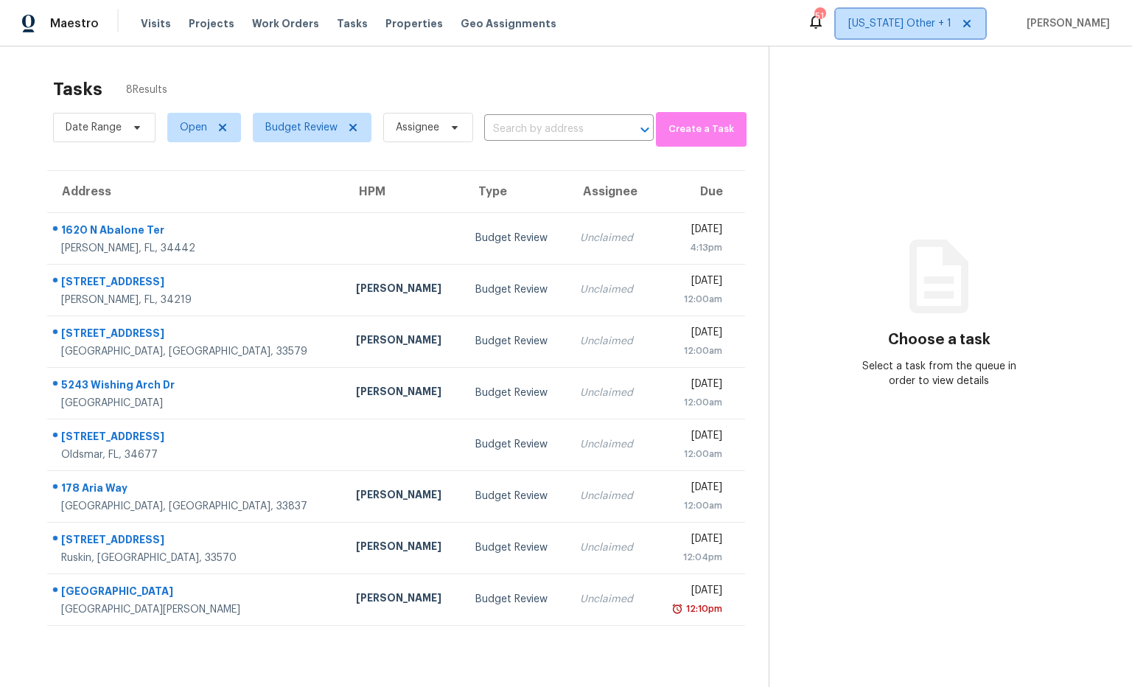
click at [924, 24] on span "Alabama Other + 1" at bounding box center [899, 23] width 103 height 15
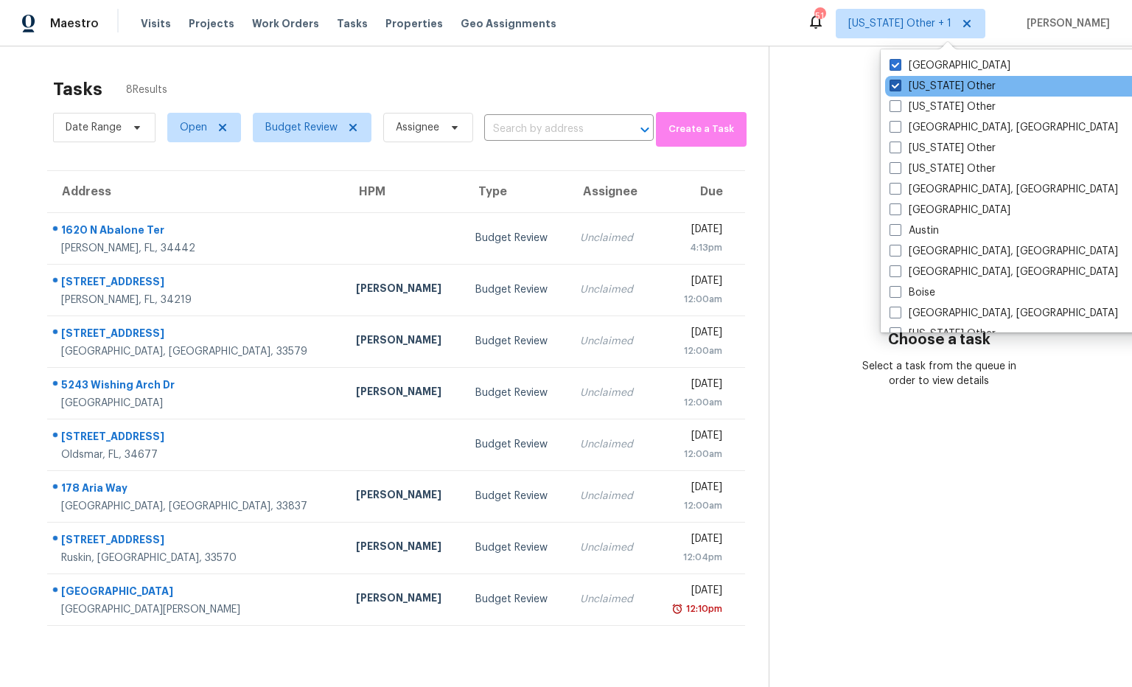
drag, startPoint x: 926, startPoint y: 86, endPoint x: 895, endPoint y: 82, distance: 31.3
click at [924, 86] on label "Alabama Other" at bounding box center [943, 86] width 106 height 15
click at [899, 86] on input "Alabama Other" at bounding box center [895, 84] width 10 height 10
checkbox input "false"
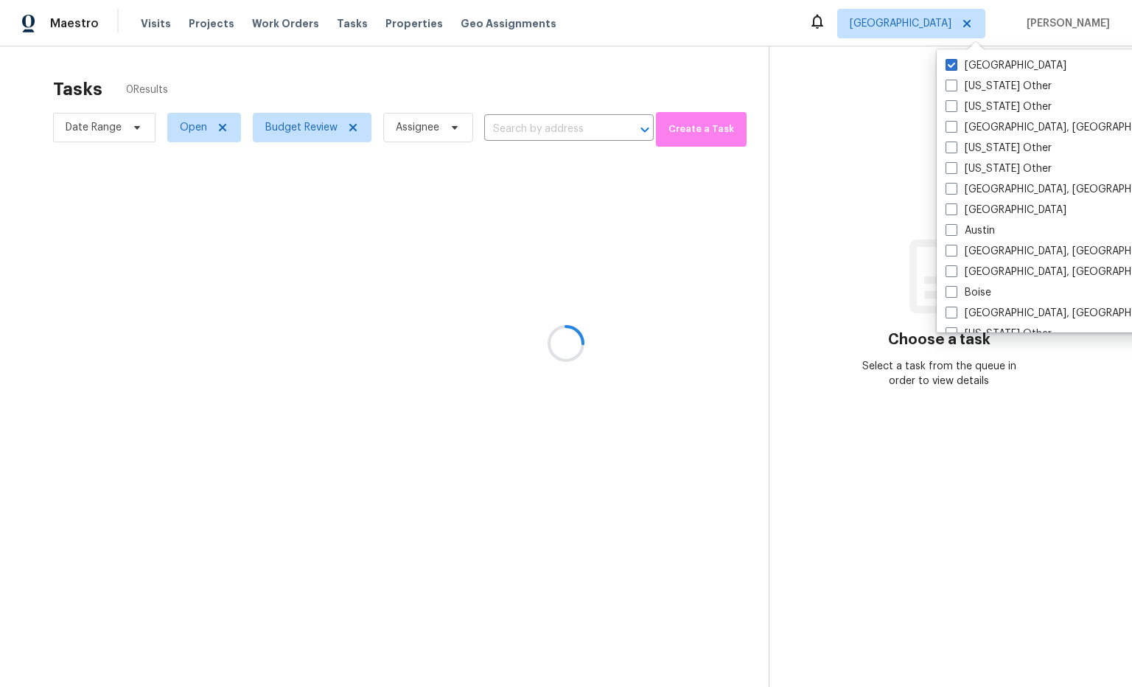
drag, startPoint x: 895, startPoint y: 82, endPoint x: 845, endPoint y: 74, distance: 50.0
click at [844, 74] on div at bounding box center [566, 343] width 1132 height 687
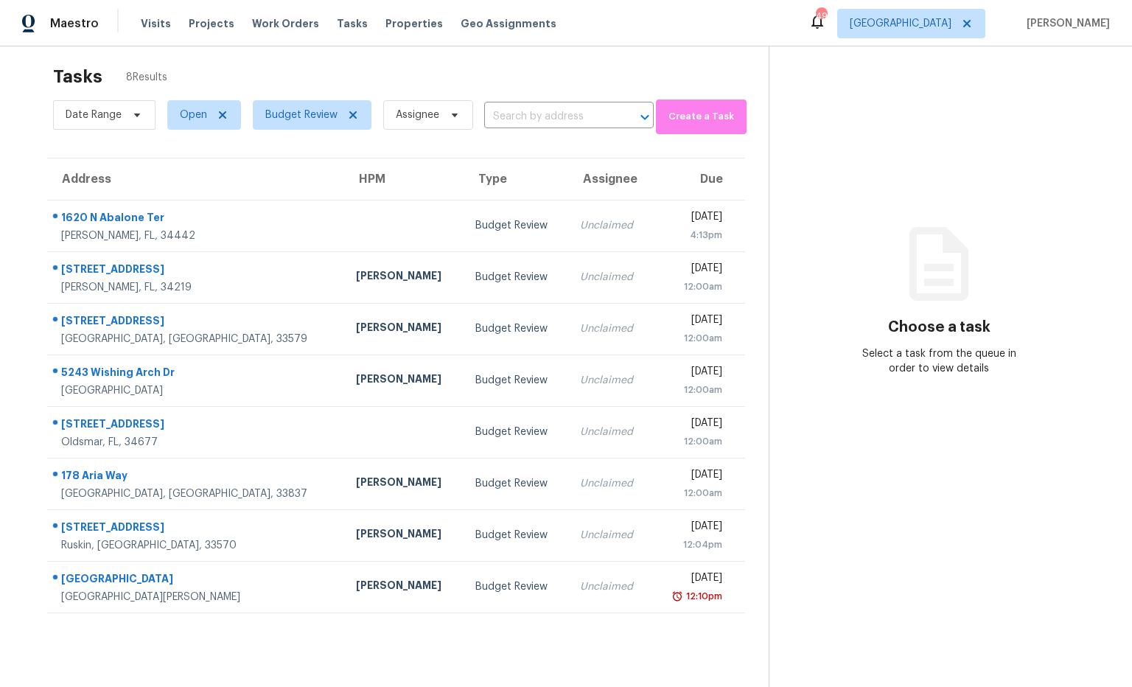
scroll to position [10, 0]
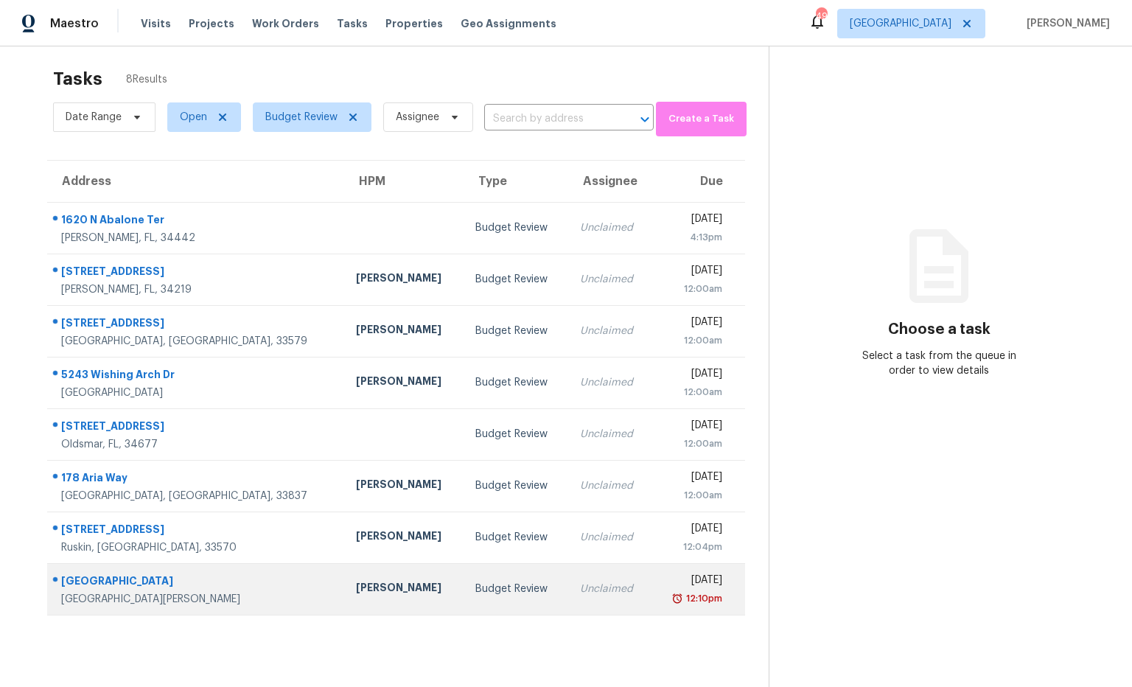
click at [164, 579] on div "10608 Salamanca Dr" at bounding box center [196, 582] width 271 height 18
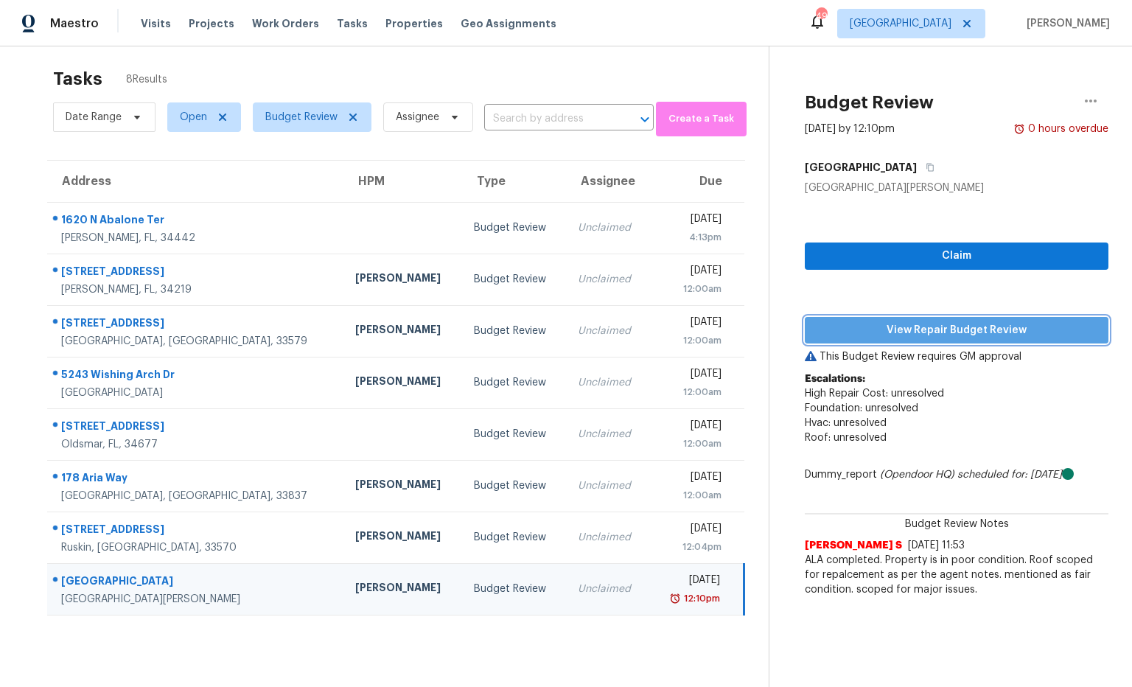
click at [949, 337] on span "View Repair Budget Review" at bounding box center [957, 330] width 280 height 18
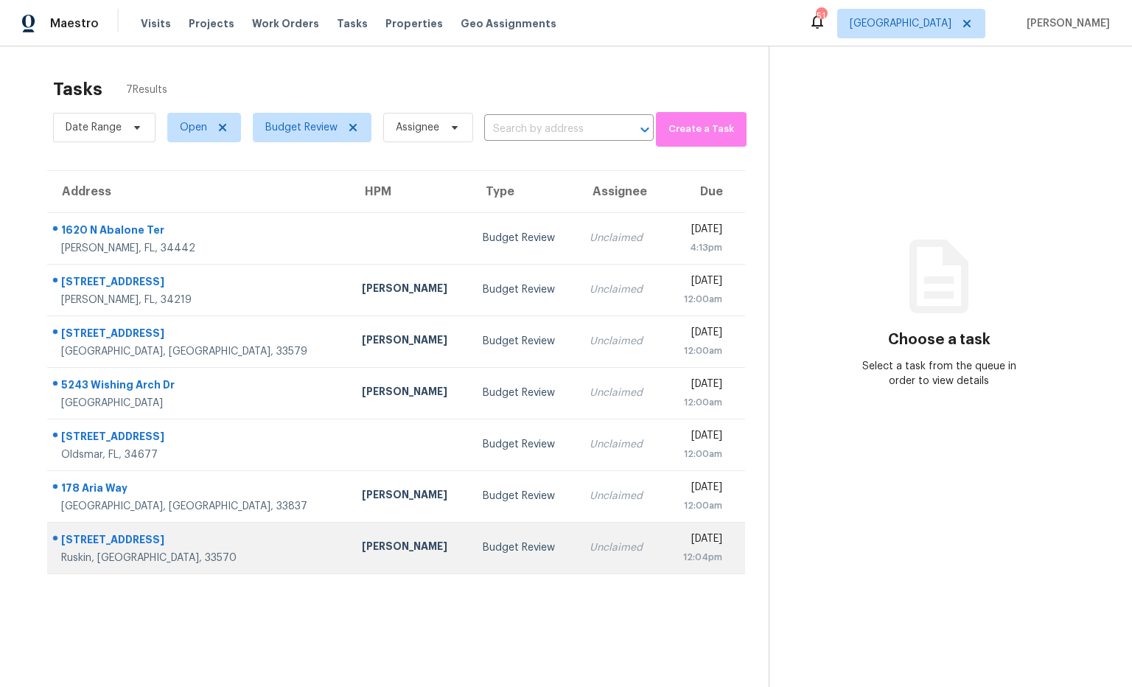
click at [169, 534] on div "[STREET_ADDRESS]" at bounding box center [199, 541] width 277 height 18
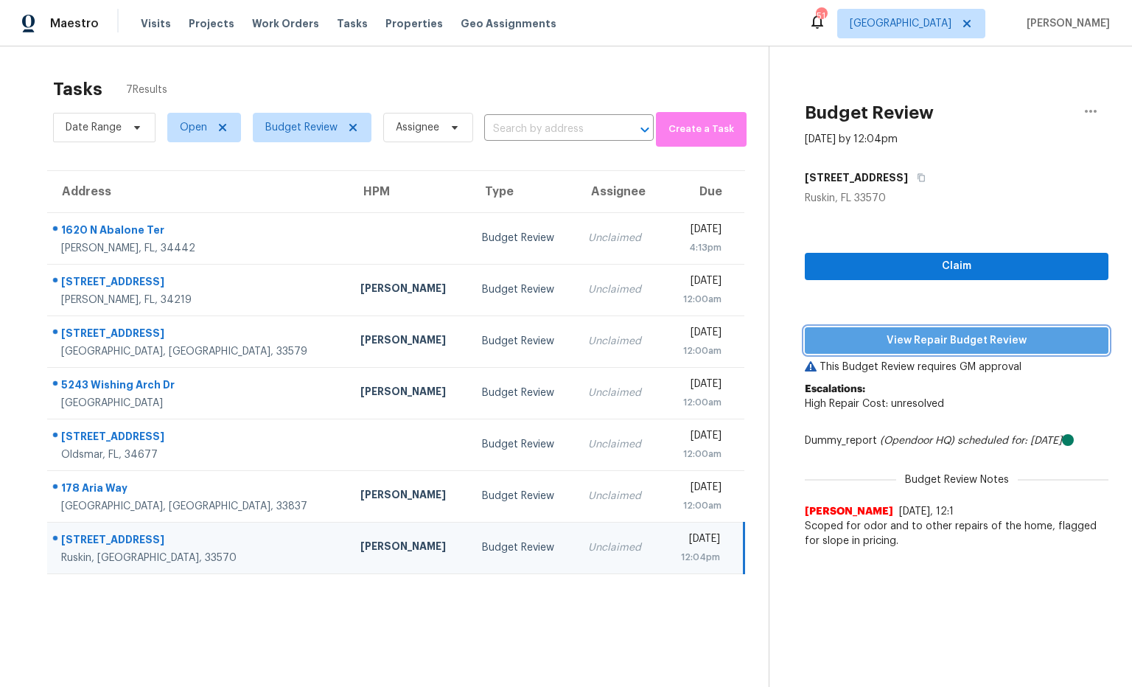
click at [887, 346] on span "View Repair Budget Review" at bounding box center [957, 341] width 280 height 18
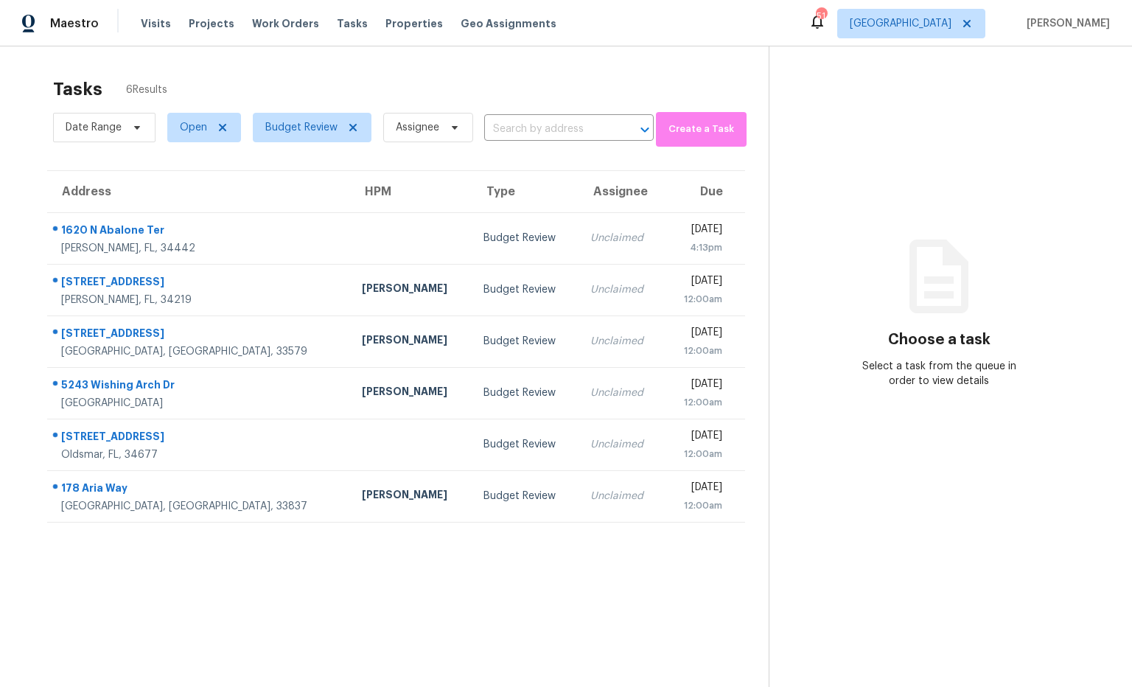
scroll to position [46, 0]
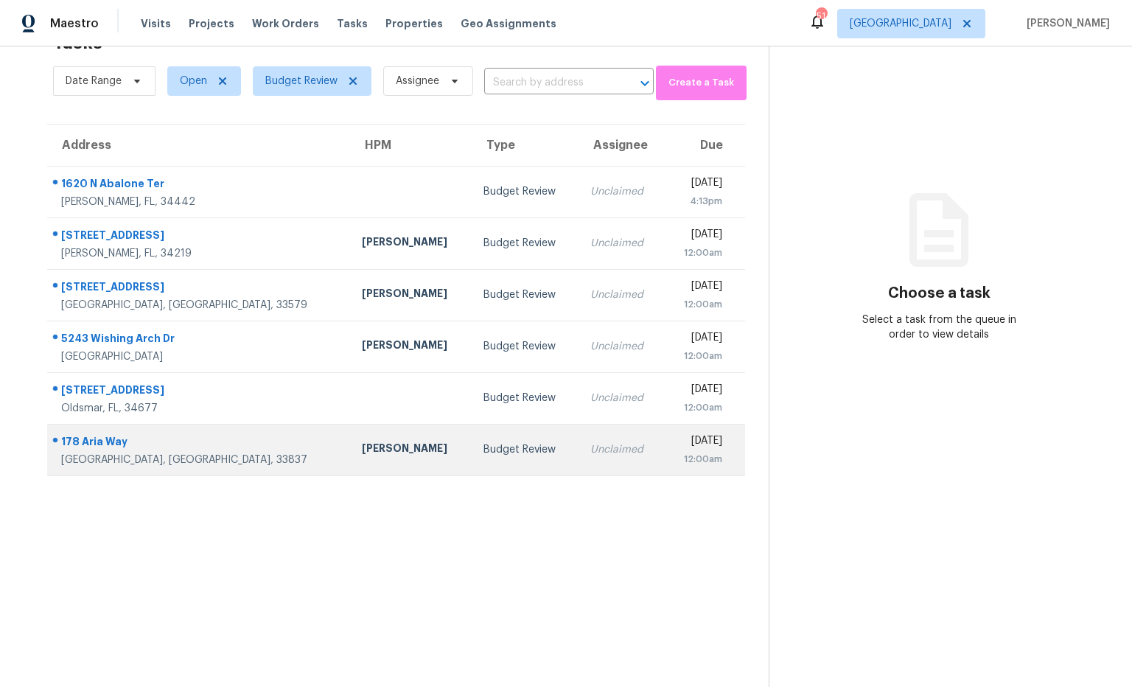
click at [105, 444] on div "178 Aria Way" at bounding box center [199, 443] width 277 height 18
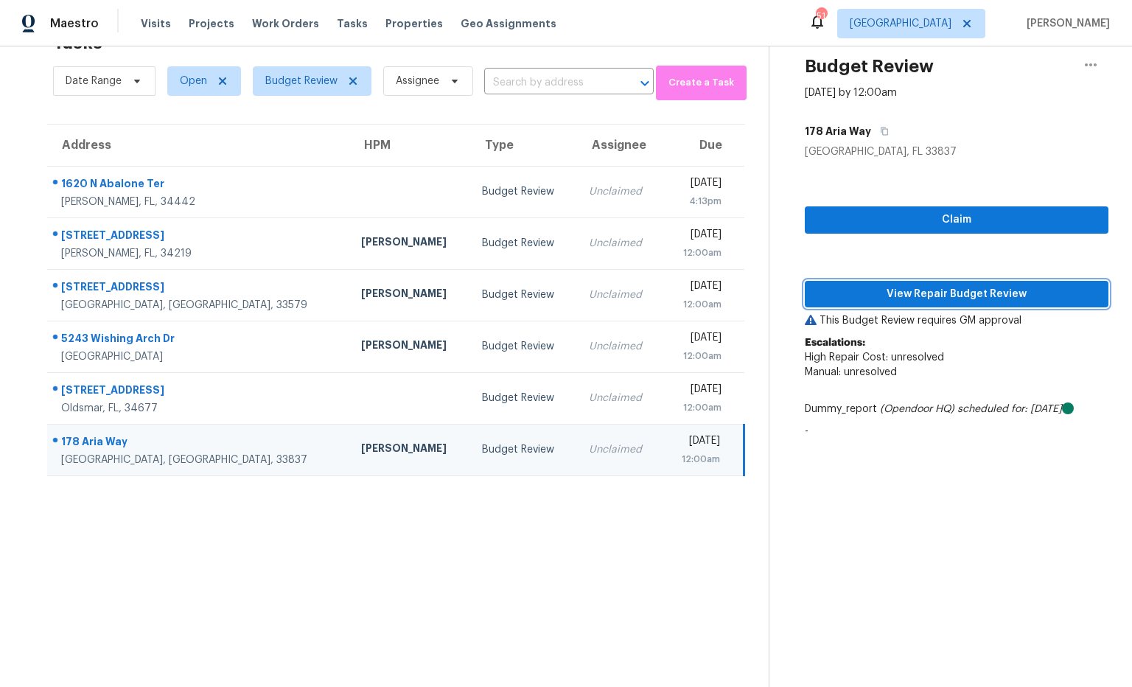
click at [878, 295] on span "View Repair Budget Review" at bounding box center [957, 294] width 280 height 18
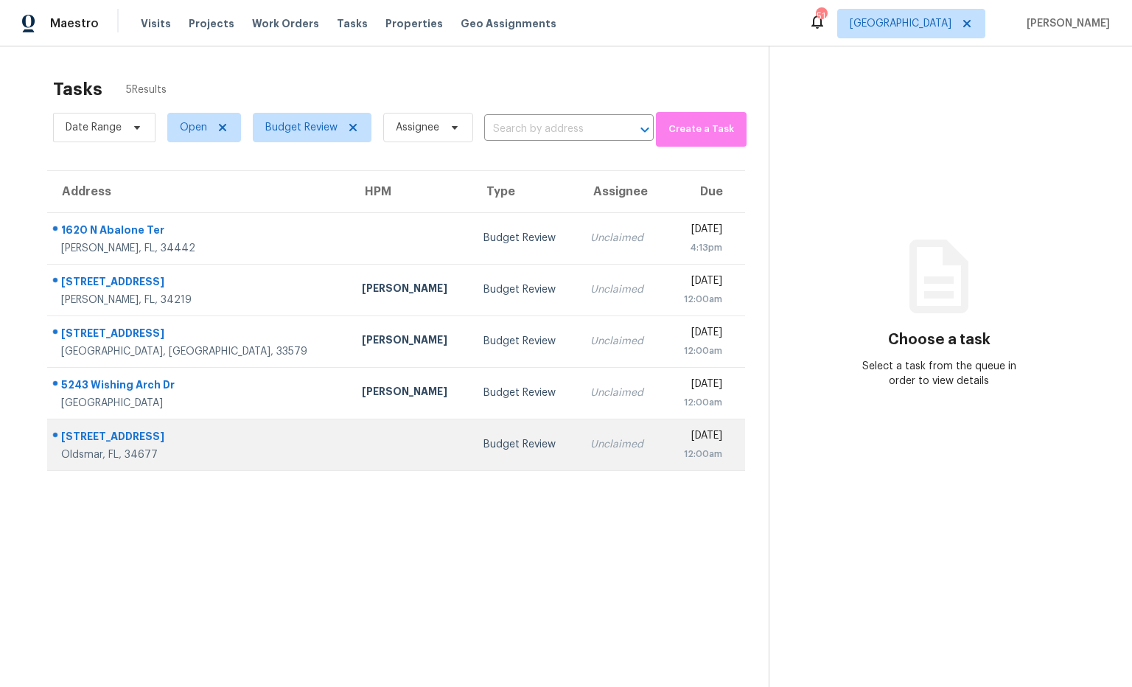
click at [143, 434] on div "[STREET_ADDRESS]" at bounding box center [199, 438] width 277 height 18
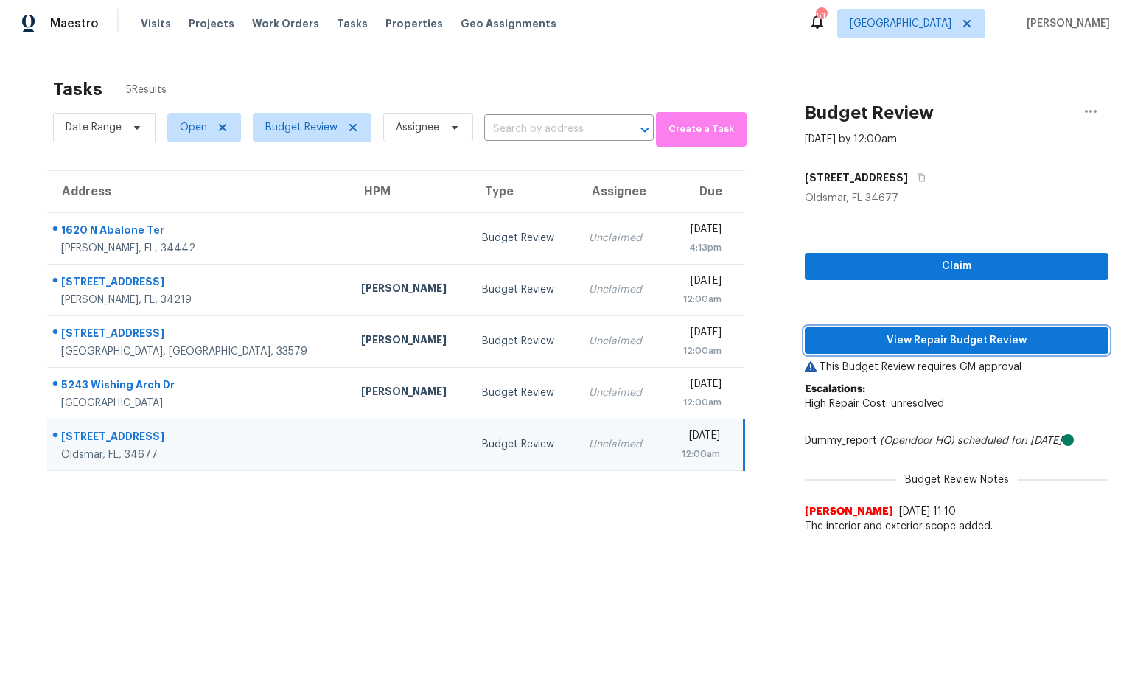
click at [978, 340] on span "View Repair Budget Review" at bounding box center [957, 341] width 280 height 18
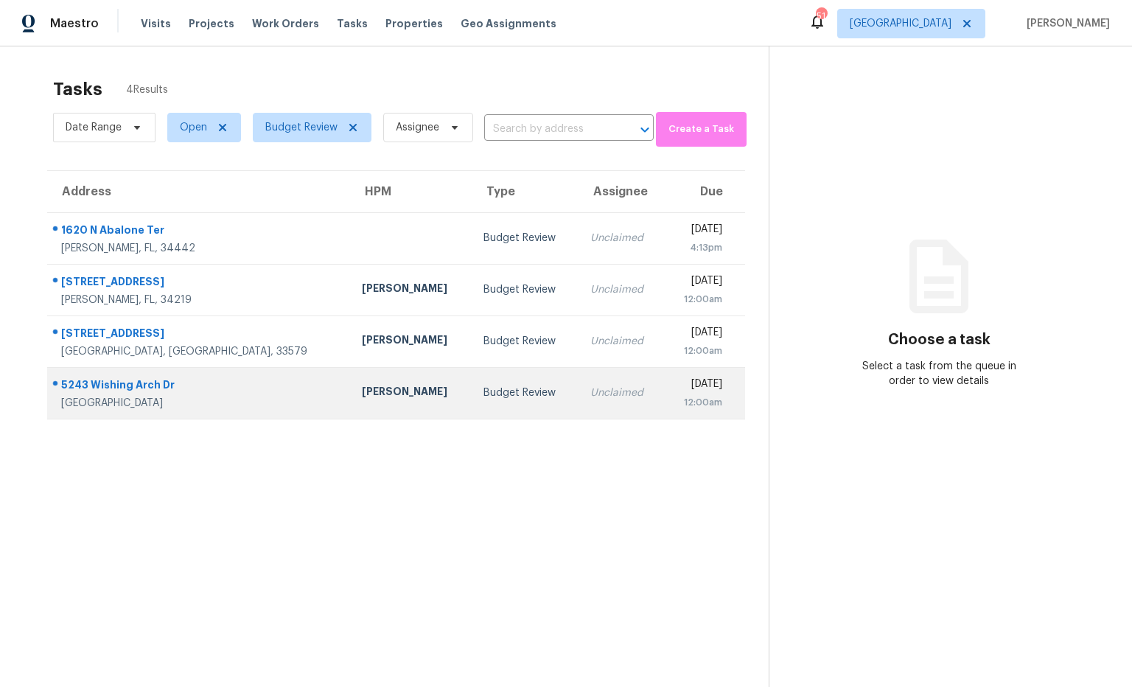
click at [144, 390] on div "5243 Wishing Arch Dr" at bounding box center [199, 386] width 277 height 18
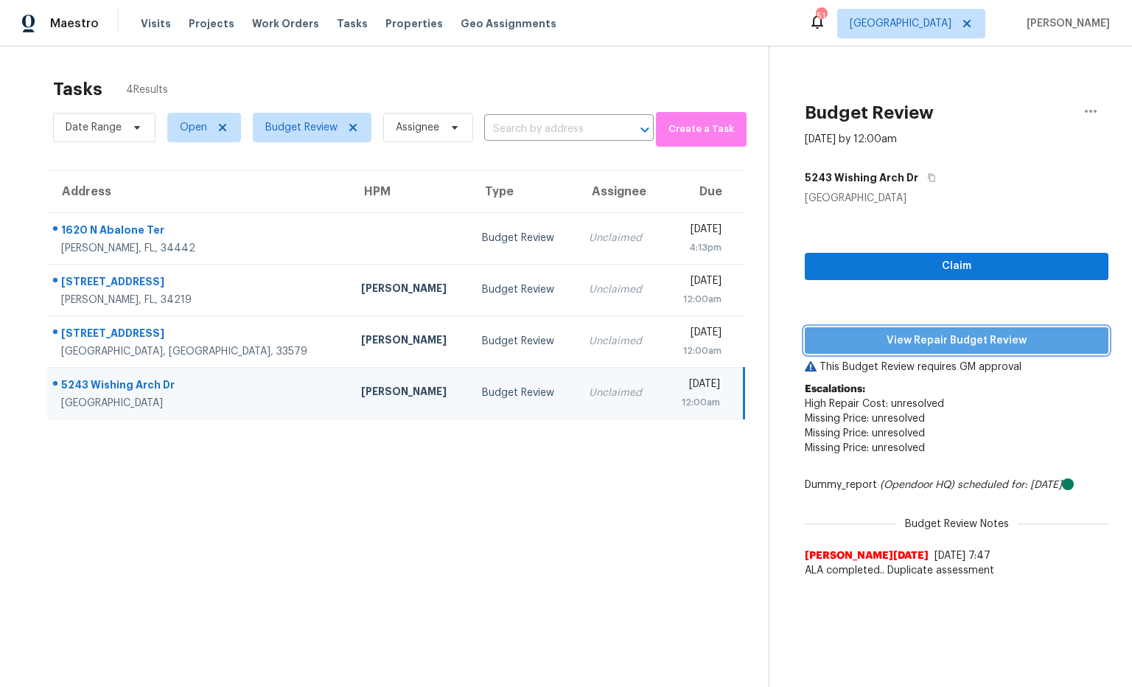
click at [842, 346] on span "View Repair Budget Review" at bounding box center [957, 341] width 280 height 18
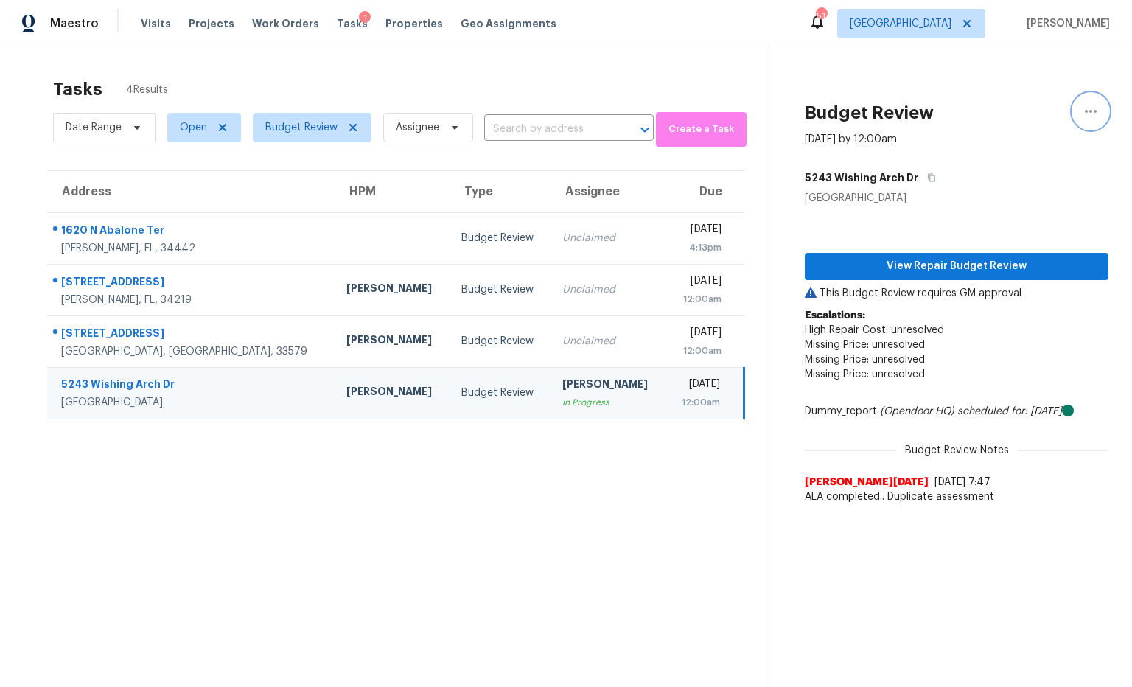
click at [1090, 114] on icon "button" at bounding box center [1091, 111] width 18 height 18
drag, startPoint x: 1033, startPoint y: 115, endPoint x: 1017, endPoint y: 120, distance: 17.0
click at [1033, 115] on div "Unclaim this task" at bounding box center [1006, 114] width 115 height 15
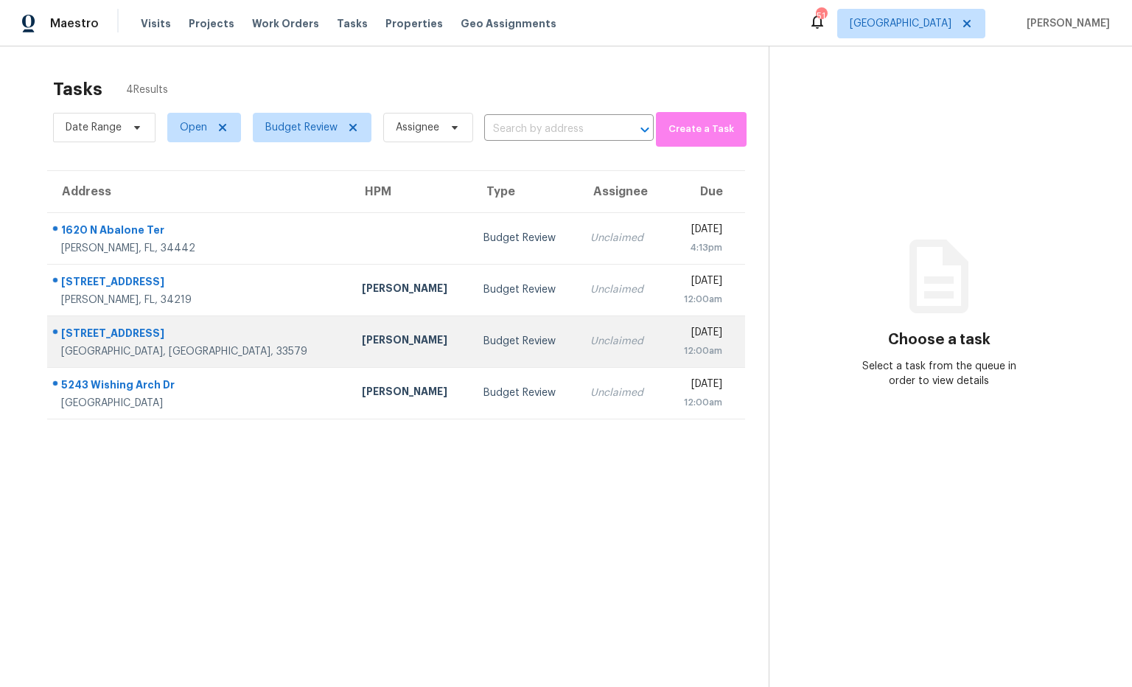
click at [148, 337] on div "[STREET_ADDRESS]" at bounding box center [199, 335] width 277 height 18
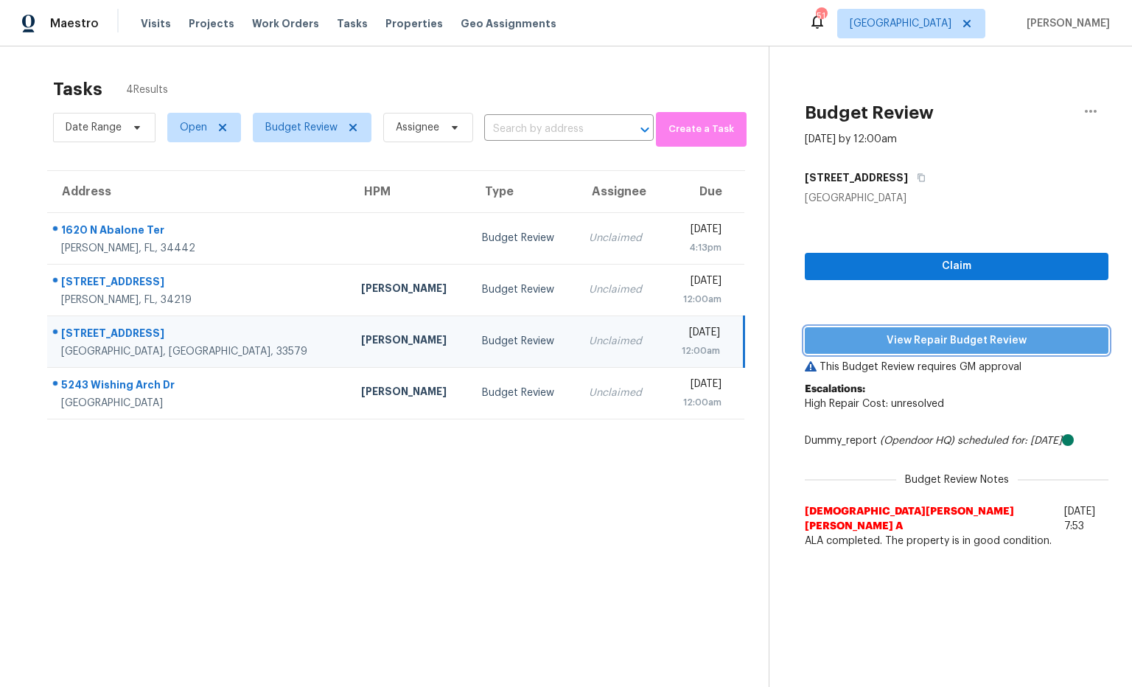
click at [871, 338] on span "View Repair Budget Review" at bounding box center [957, 341] width 280 height 18
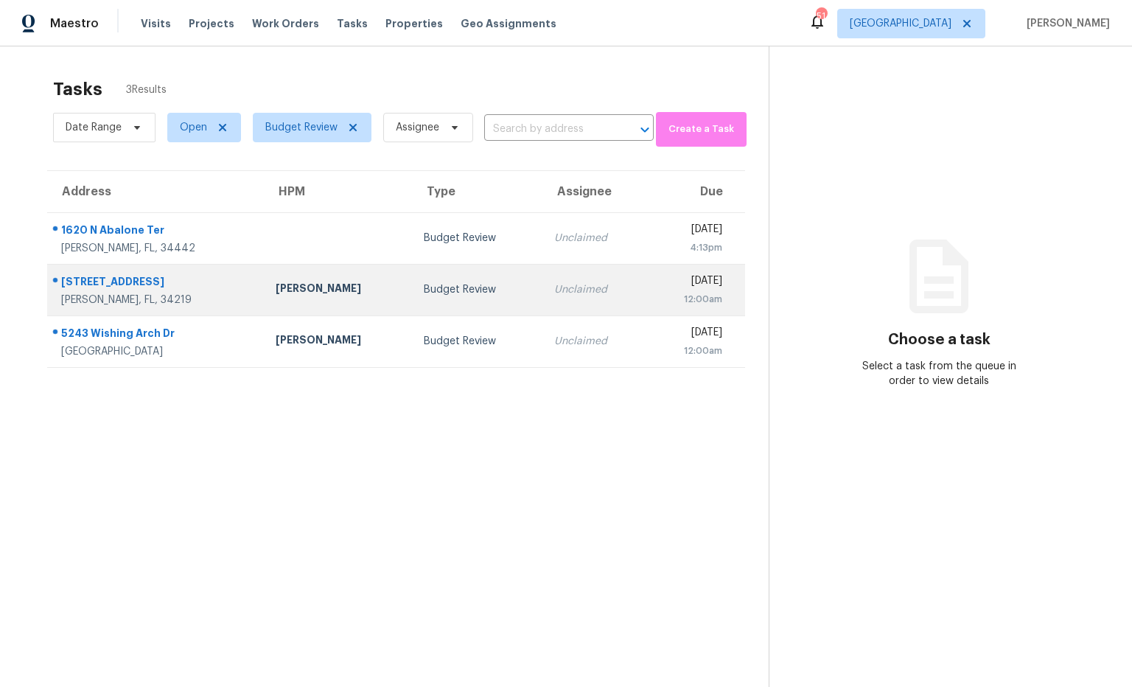
click at [108, 284] on div "11220 77th St E" at bounding box center [156, 283] width 191 height 18
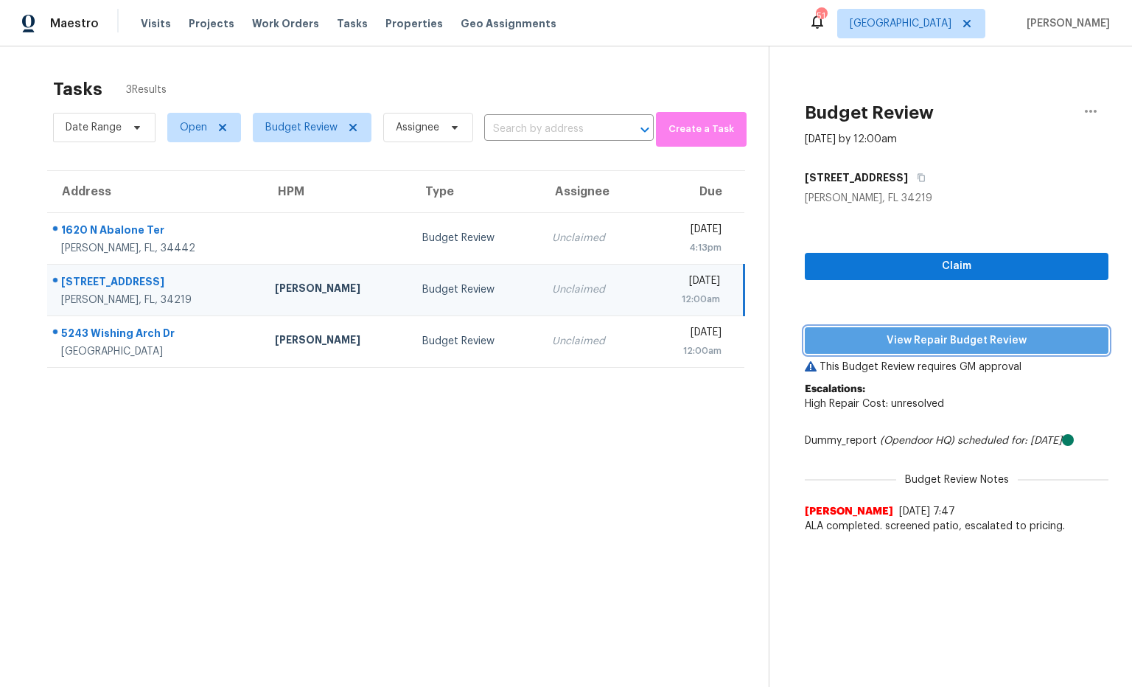
click at [885, 344] on span "View Repair Budget Review" at bounding box center [957, 341] width 280 height 18
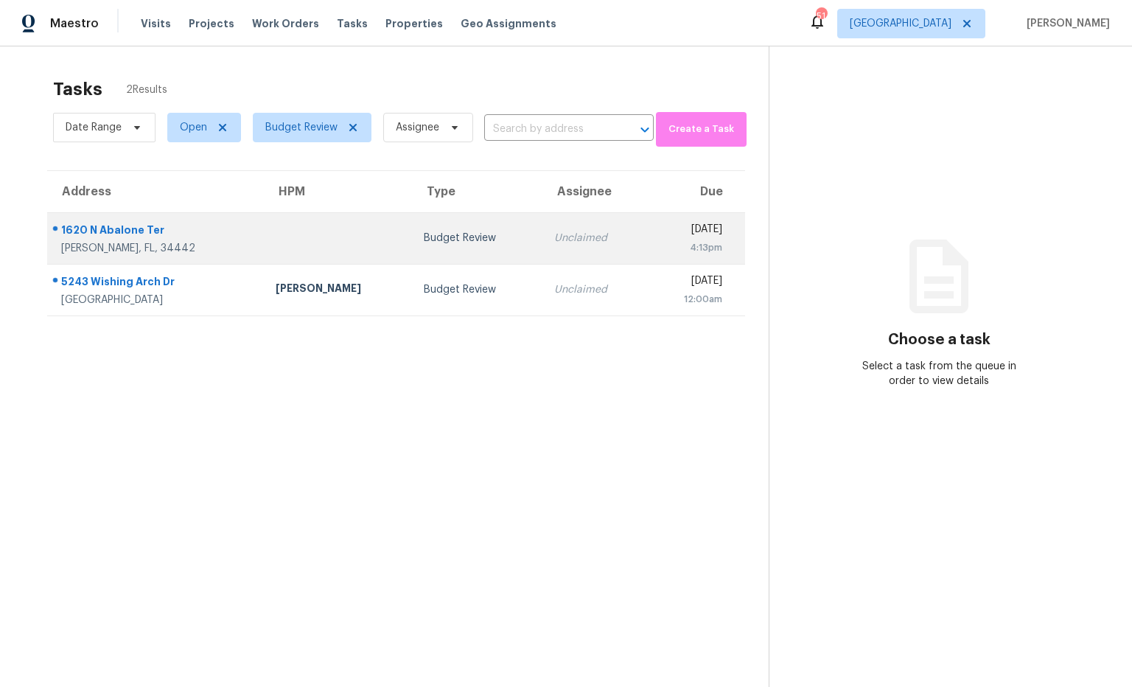
click at [144, 233] on div "1620 N Abalone Ter" at bounding box center [156, 232] width 191 height 18
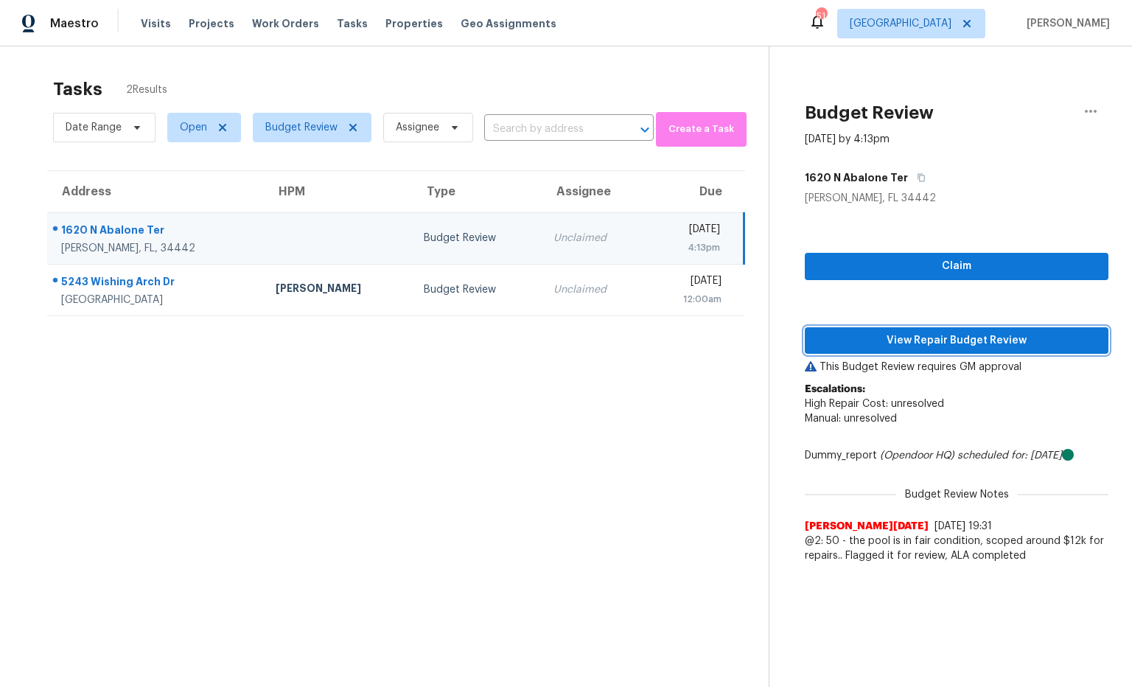
click at [916, 337] on span "View Repair Budget Review" at bounding box center [957, 341] width 280 height 18
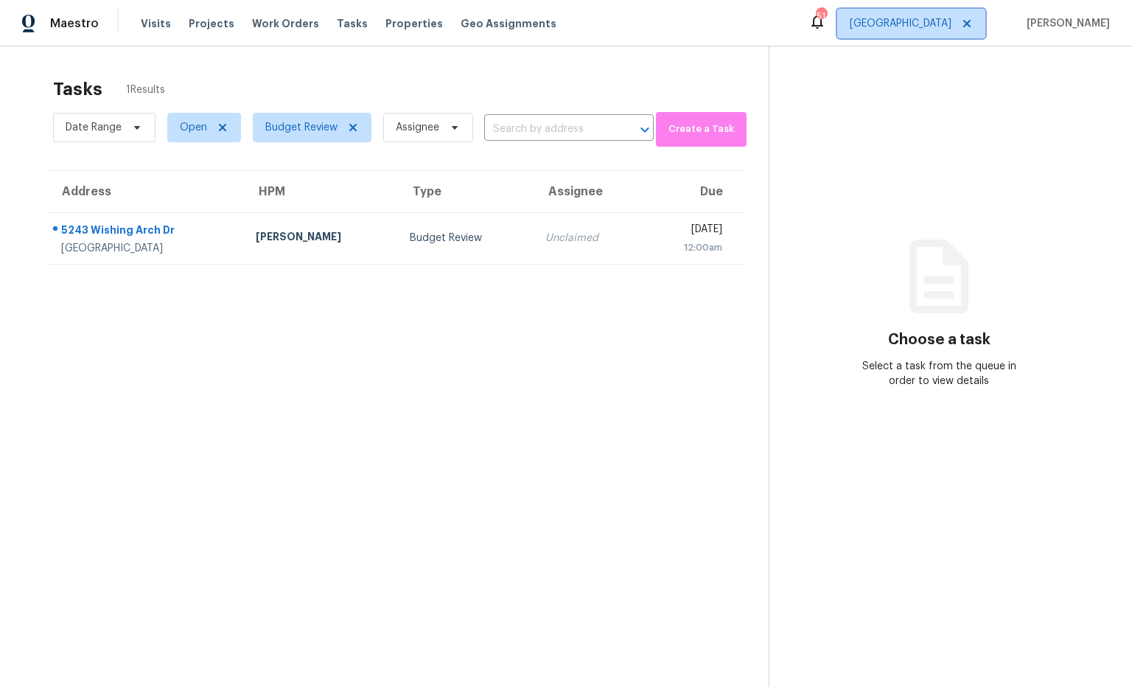
click at [952, 20] on span "[GEOGRAPHIC_DATA]" at bounding box center [901, 23] width 102 height 15
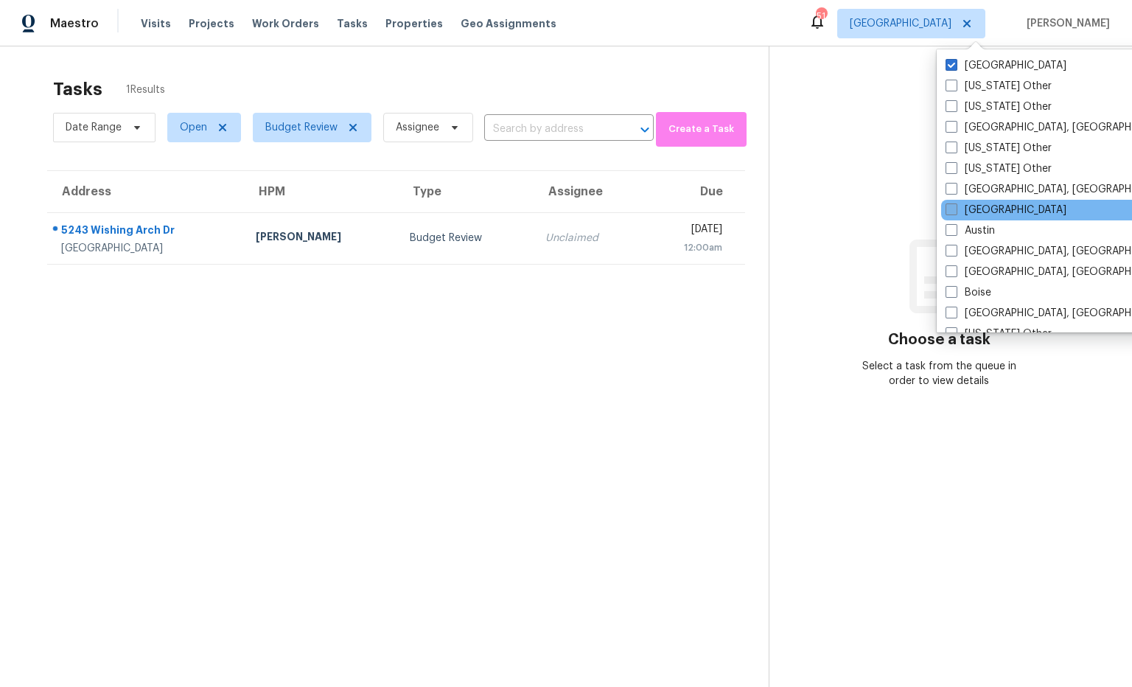
click at [947, 212] on span at bounding box center [952, 209] width 12 height 12
click at [947, 212] on input "[GEOGRAPHIC_DATA]" at bounding box center [951, 208] width 10 height 10
checkbox input "true"
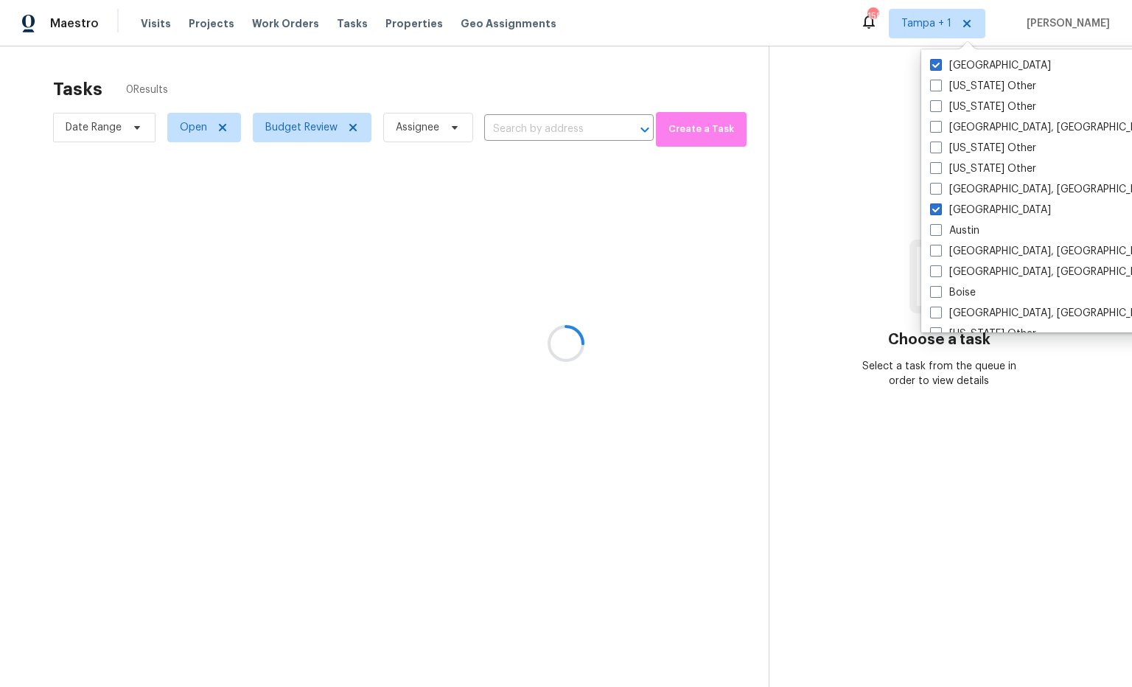
click at [862, 111] on div at bounding box center [566, 343] width 1132 height 687
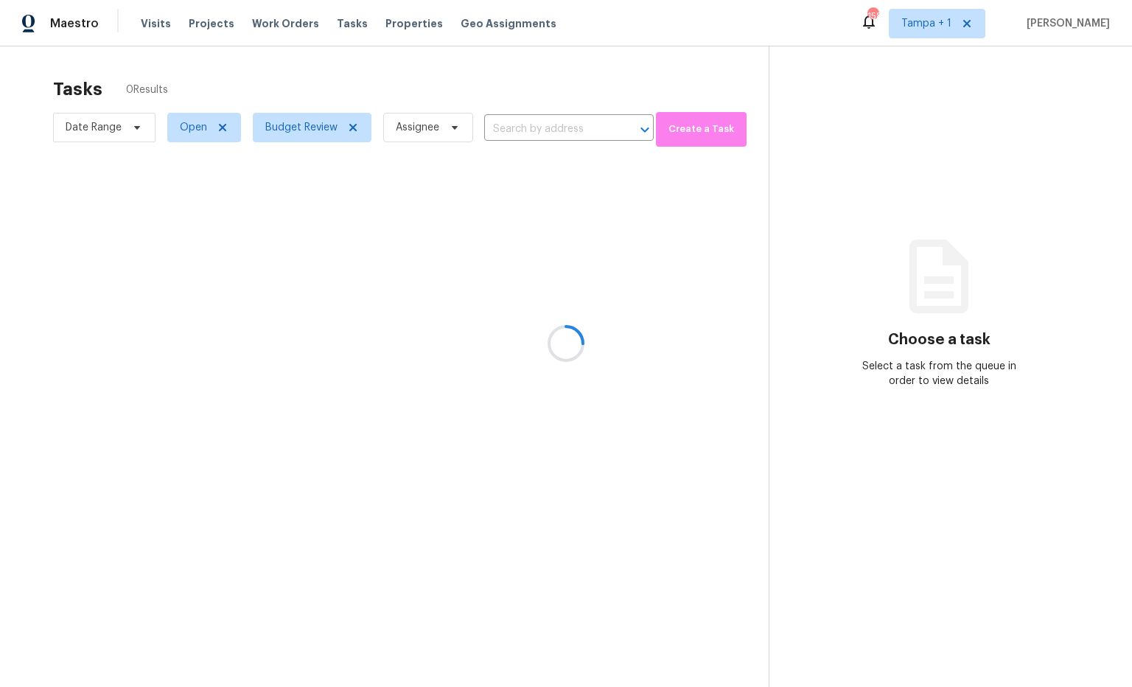
click at [945, 30] on div at bounding box center [566, 343] width 1132 height 687
click at [944, 29] on div at bounding box center [566, 343] width 1132 height 687
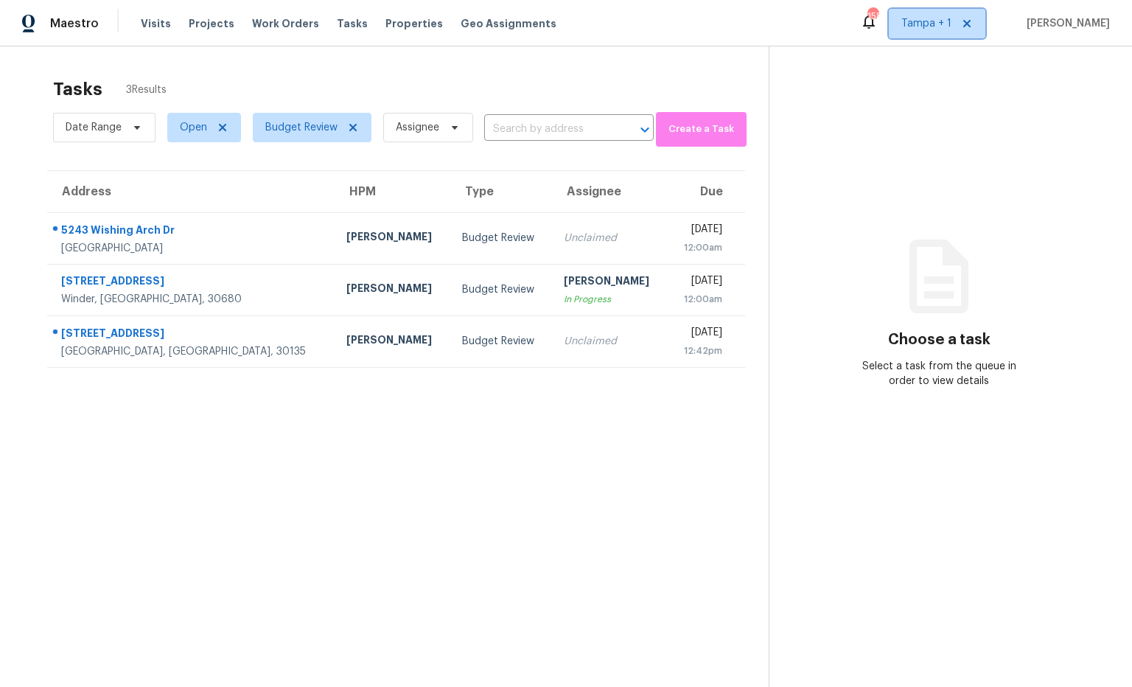
click at [944, 21] on span "Tampa + 1" at bounding box center [927, 23] width 50 height 15
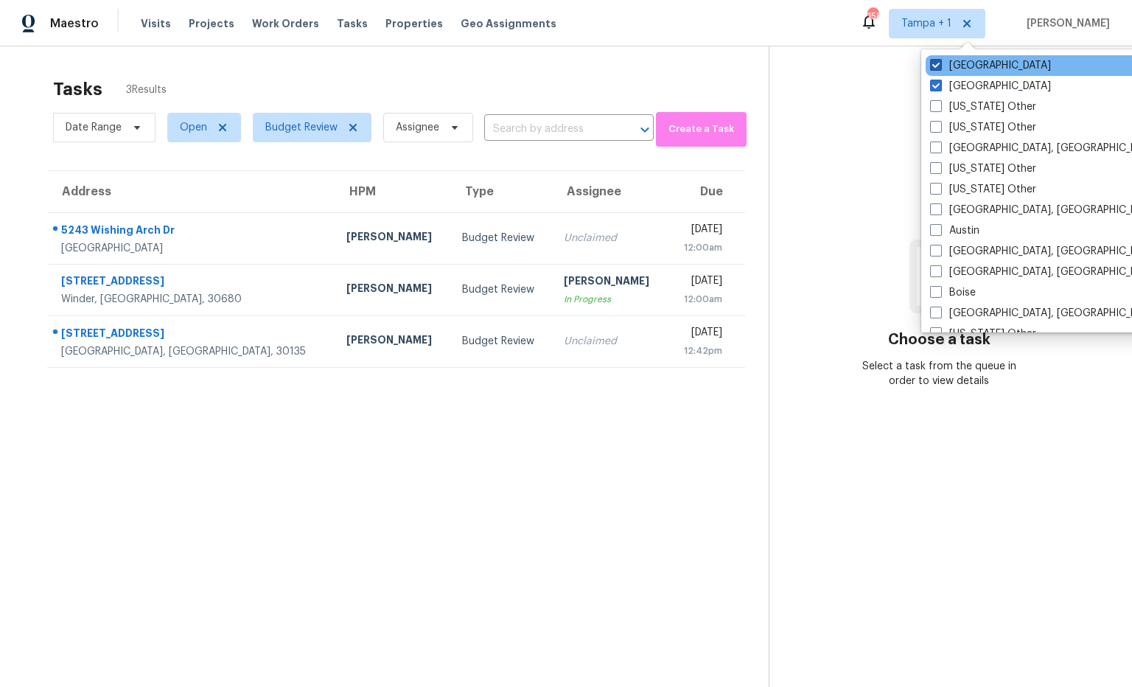
click at [948, 63] on label "Tampa" at bounding box center [990, 65] width 121 height 15
click at [940, 63] on input "Tampa" at bounding box center [935, 63] width 10 height 10
checkbox input "false"
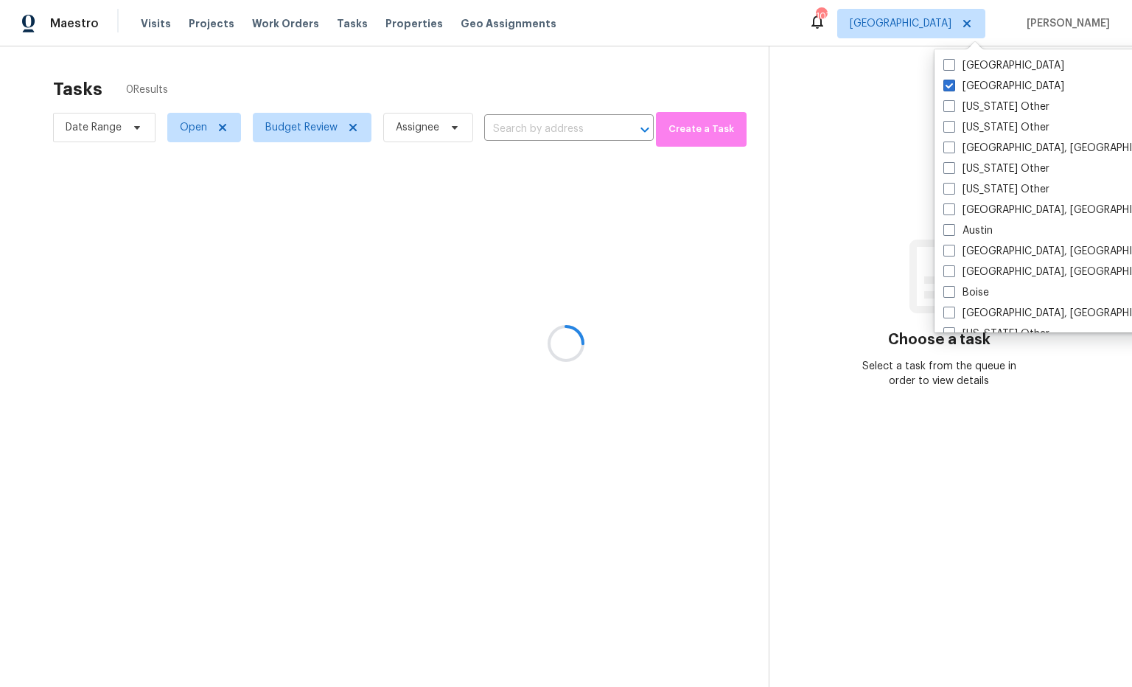
click at [657, 49] on div at bounding box center [566, 343] width 1132 height 687
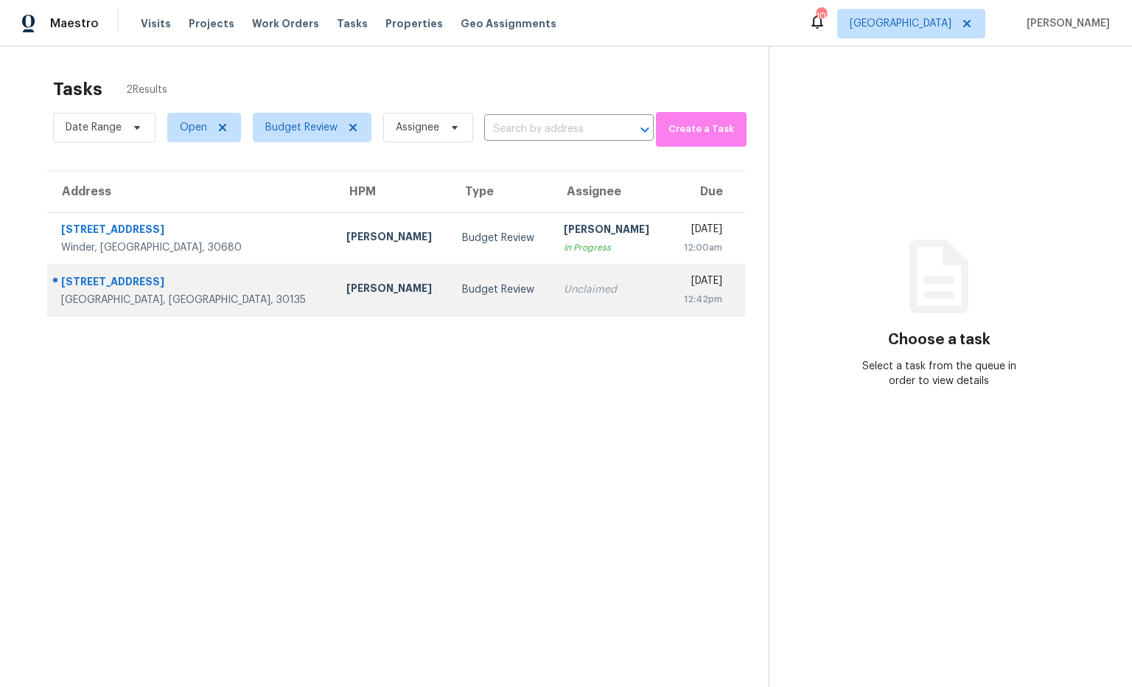
click at [346, 282] on div "Jaydon Entrekin" at bounding box center [392, 290] width 92 height 18
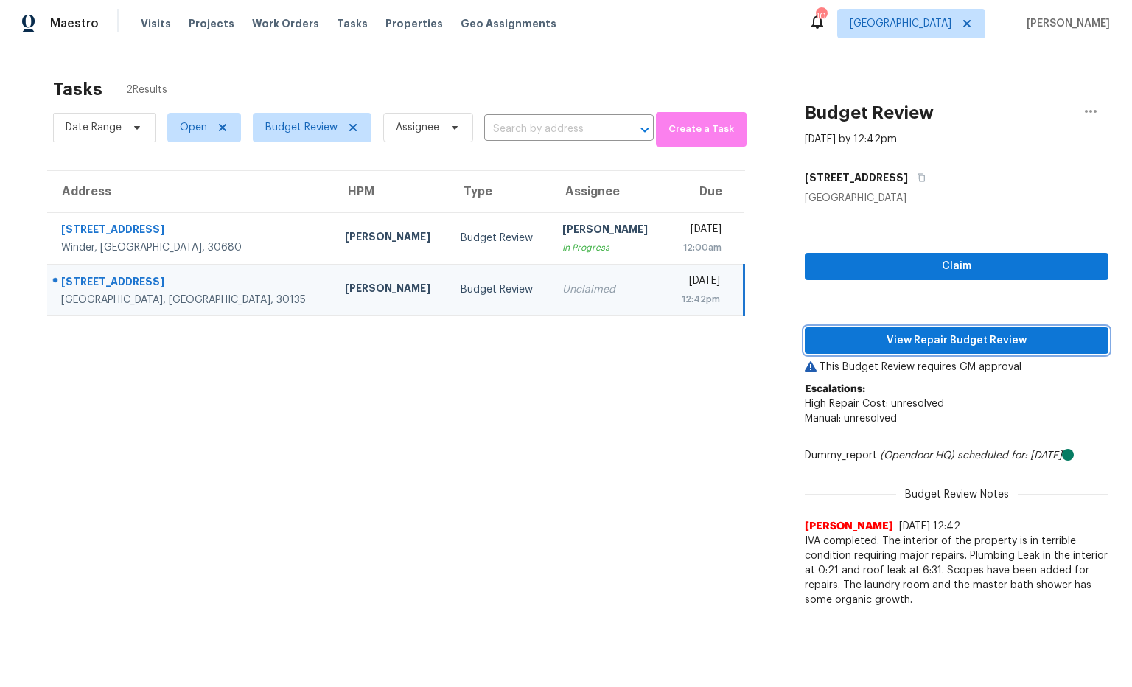
click at [930, 341] on span "View Repair Budget Review" at bounding box center [957, 341] width 280 height 18
